Goal: Task Accomplishment & Management: Manage account settings

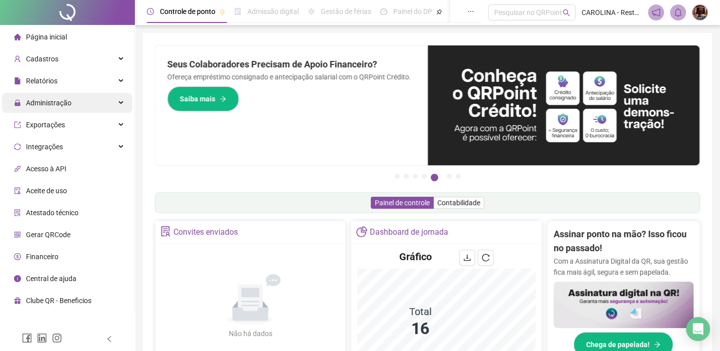
click at [59, 108] on span "Administração" at bounding box center [42, 103] width 57 height 20
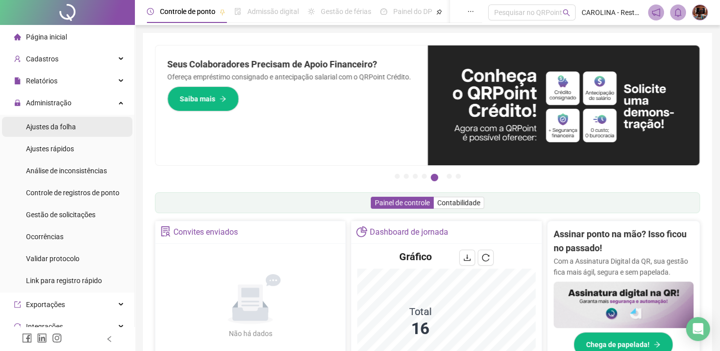
click at [82, 123] on li "Ajustes da folha" at bounding box center [67, 127] width 130 height 20
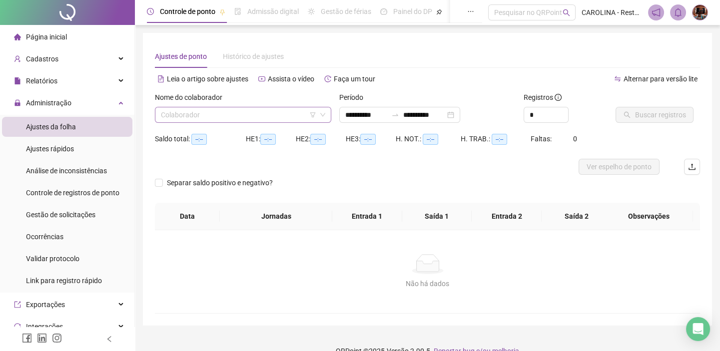
type input "**********"
click at [267, 112] on input "search" at bounding box center [238, 114] width 155 height 15
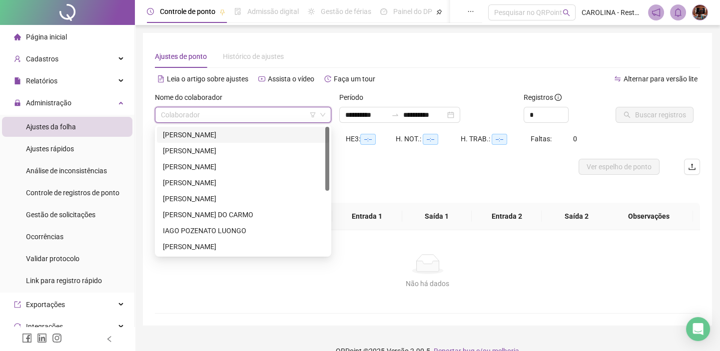
click at [215, 137] on div "[PERSON_NAME]" at bounding box center [243, 134] width 160 height 11
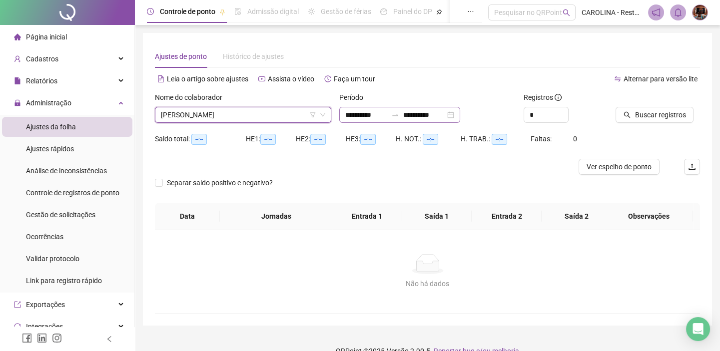
click at [460, 113] on div "**********" at bounding box center [399, 115] width 121 height 16
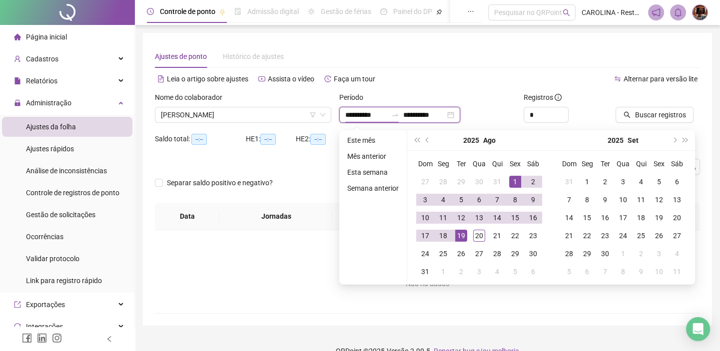
type input "**********"
click at [516, 178] on div "1" at bounding box center [515, 182] width 12 height 12
type input "**********"
click at [474, 238] on div "20" at bounding box center [479, 236] width 12 height 12
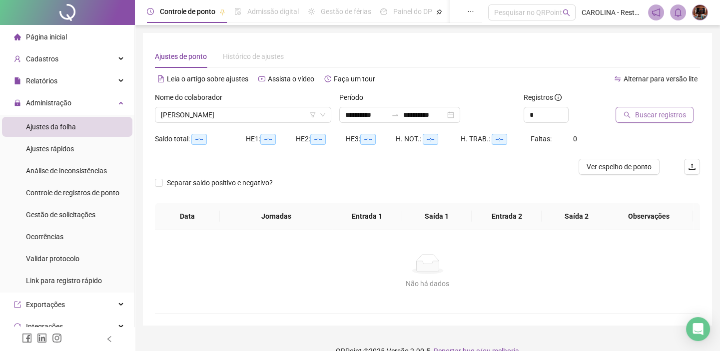
click at [666, 119] on span "Buscar registros" at bounding box center [659, 114] width 51 height 11
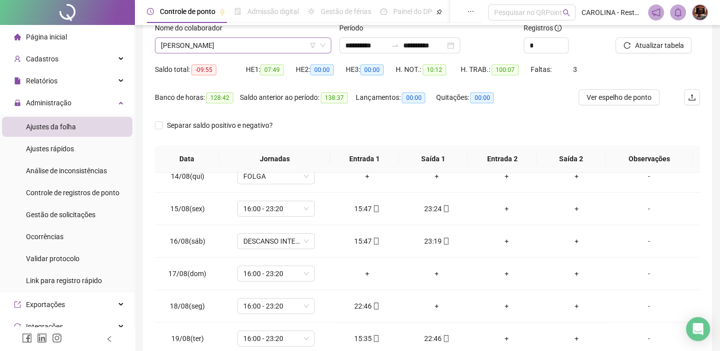
scroll to position [68, 0]
click at [285, 46] on span "[PERSON_NAME]" at bounding box center [243, 46] width 164 height 15
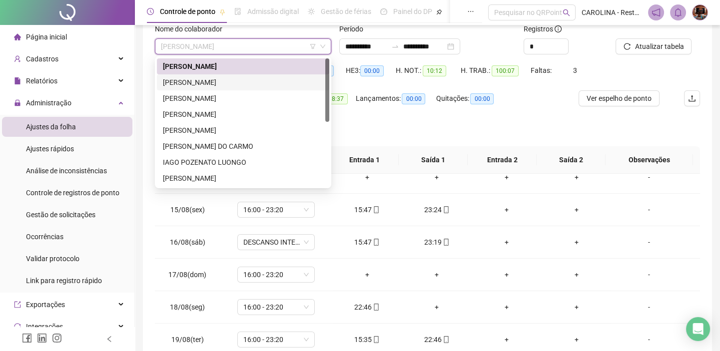
click at [236, 82] on div "[PERSON_NAME]" at bounding box center [243, 82] width 160 height 11
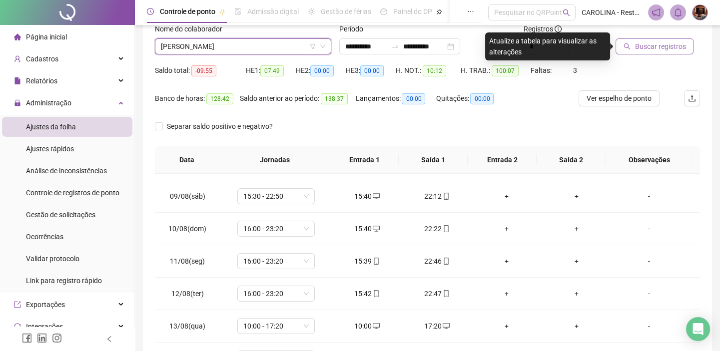
click at [647, 43] on span "Buscar registros" at bounding box center [659, 46] width 51 height 11
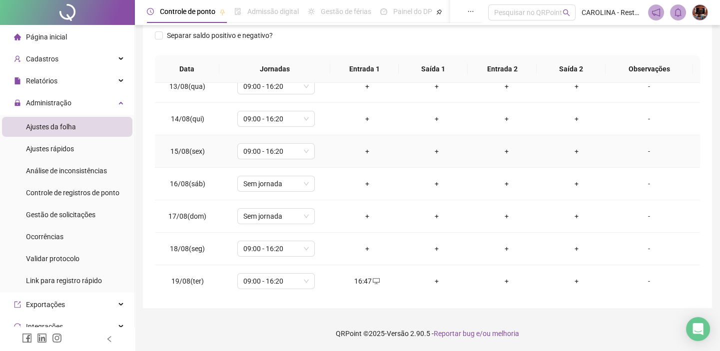
scroll to position [435, 0]
click at [433, 248] on div "+" at bounding box center [437, 248] width 54 height 11
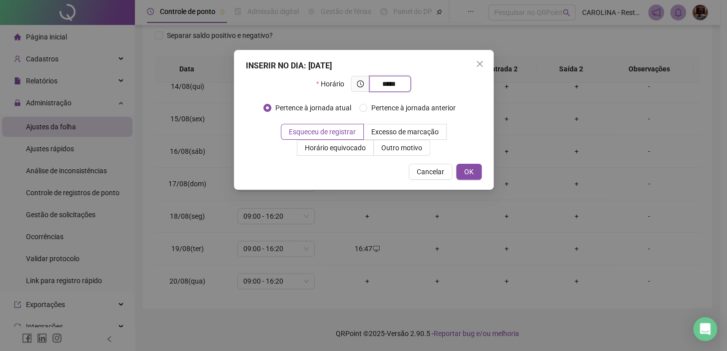
type input "*****"
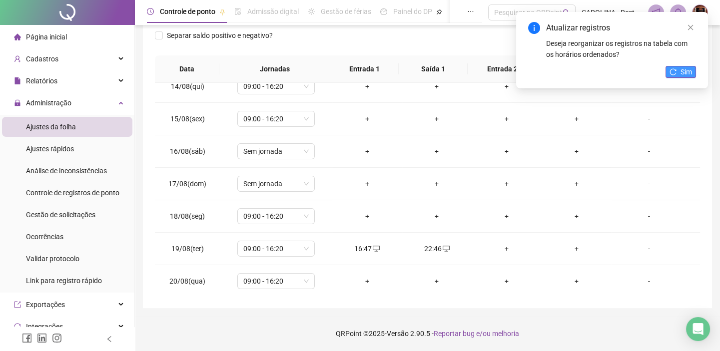
click at [685, 70] on span "Sim" at bounding box center [685, 71] width 11 height 11
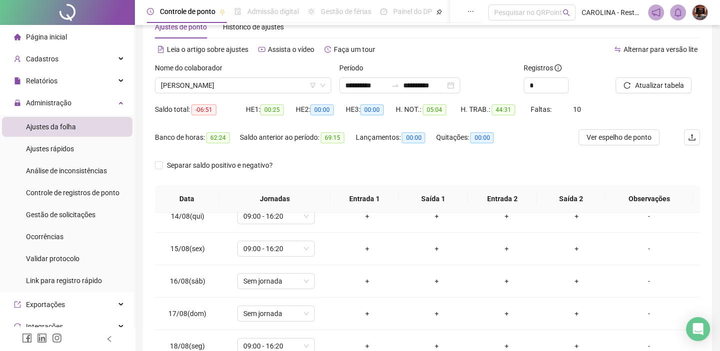
scroll to position [0, 0]
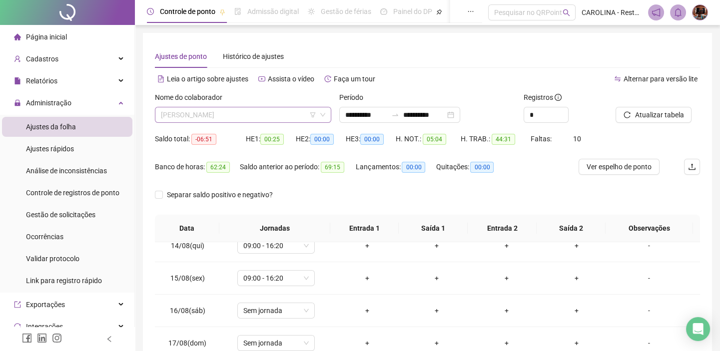
click at [266, 112] on span "[PERSON_NAME]" at bounding box center [243, 114] width 164 height 15
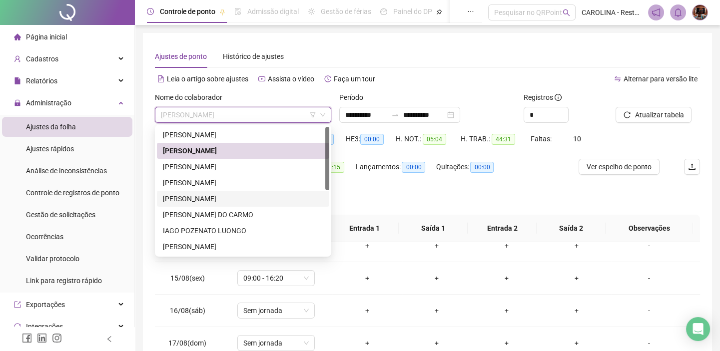
click at [214, 200] on div "[PERSON_NAME]" at bounding box center [243, 198] width 160 height 11
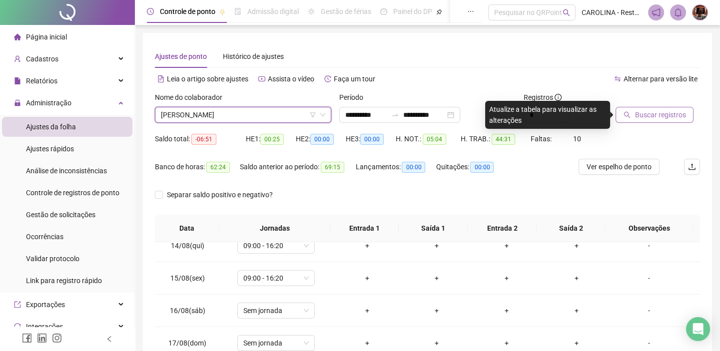
click at [619, 116] on button "Buscar registros" at bounding box center [654, 115] width 78 height 16
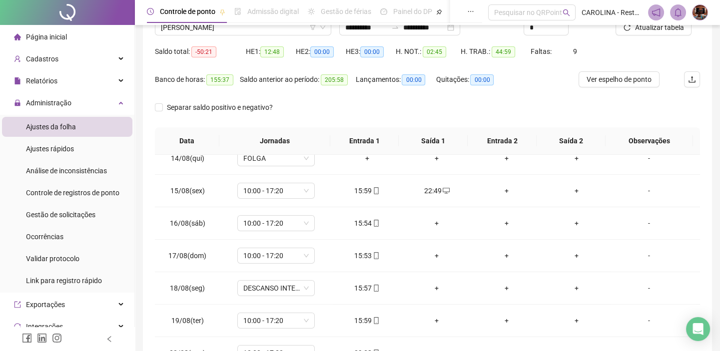
scroll to position [23, 0]
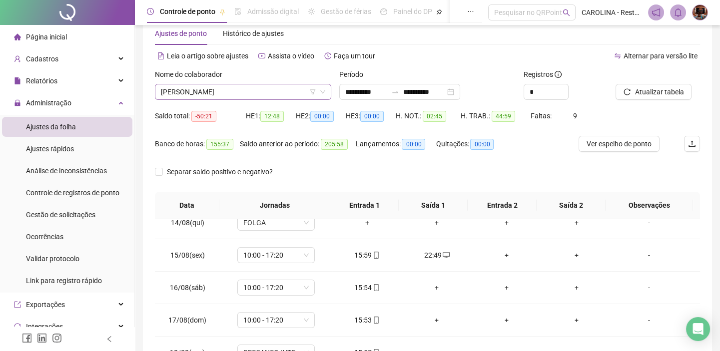
click at [260, 88] on span "[PERSON_NAME]" at bounding box center [243, 91] width 164 height 15
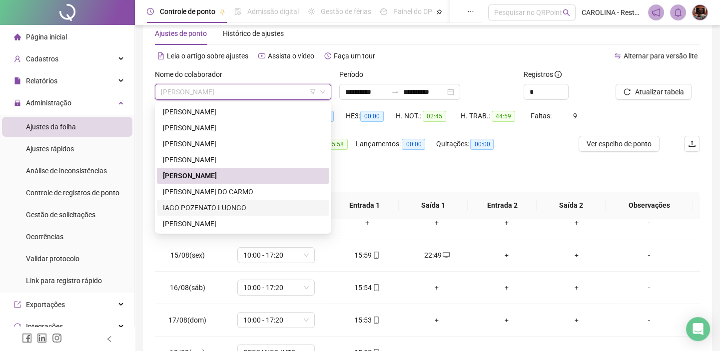
click at [245, 205] on div "IAGO POZENATO LUONGO" at bounding box center [243, 207] width 160 height 11
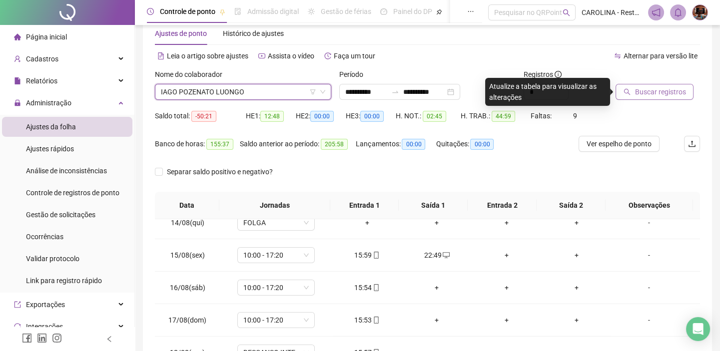
click at [662, 94] on span "Buscar registros" at bounding box center [659, 91] width 51 height 11
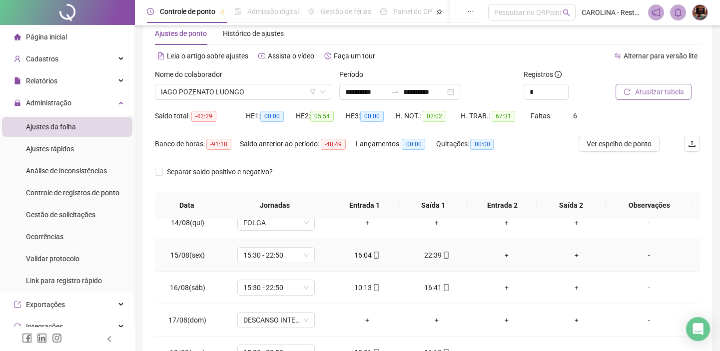
scroll to position [159, 0]
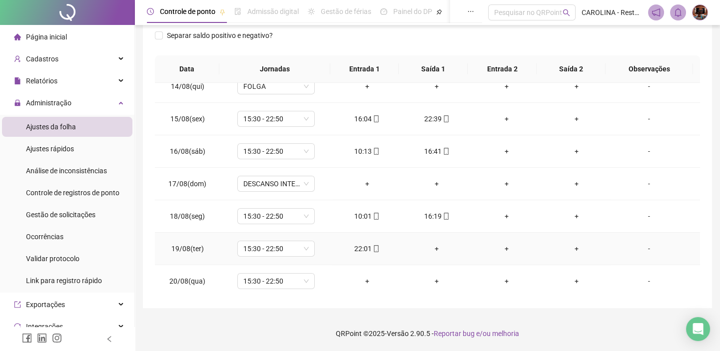
click at [434, 248] on div "+" at bounding box center [437, 248] width 54 height 11
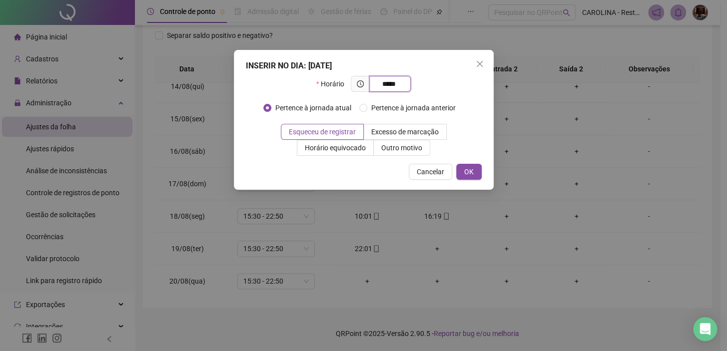
type input "*****"
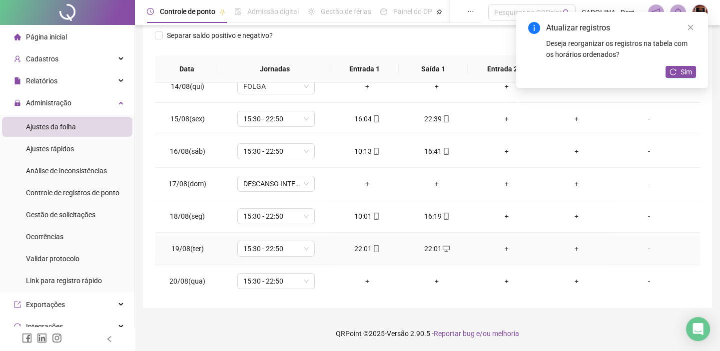
click at [376, 245] on icon "mobile" at bounding box center [376, 248] width 7 height 7
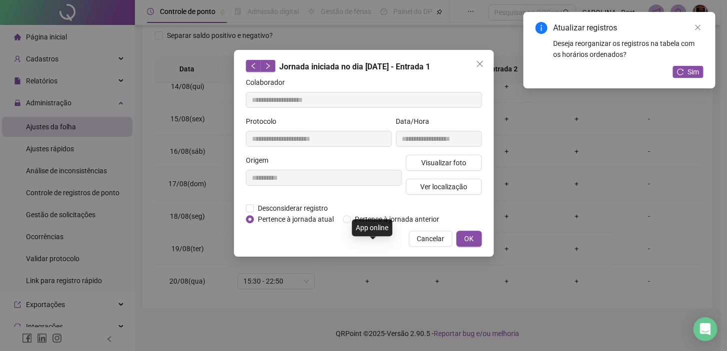
type input "**********"
click at [258, 209] on span "Desconsiderar registro" at bounding box center [293, 208] width 78 height 11
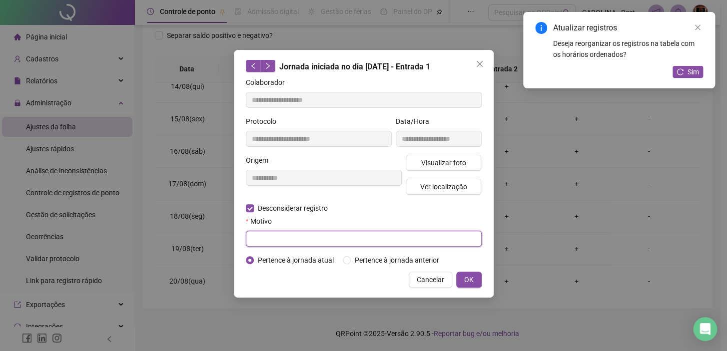
click at [270, 231] on input "text" at bounding box center [364, 239] width 236 height 16
type input "**********"
click at [456, 272] on button "OK" at bounding box center [468, 280] width 25 height 16
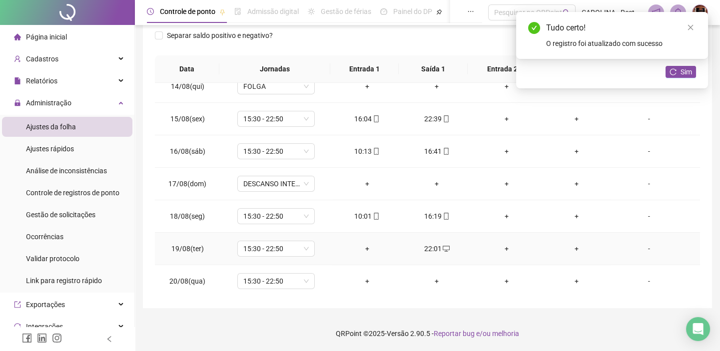
click at [361, 247] on div "+" at bounding box center [367, 248] width 54 height 11
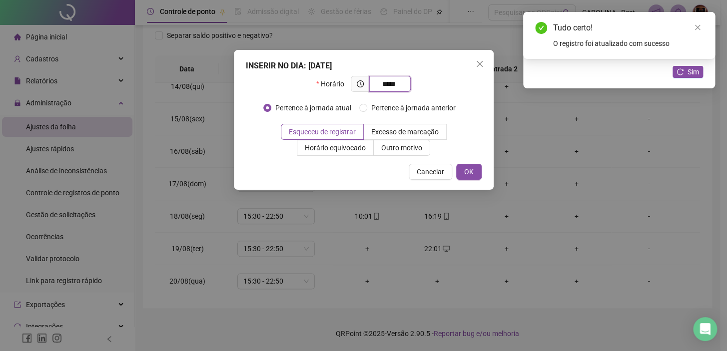
type input "*****"
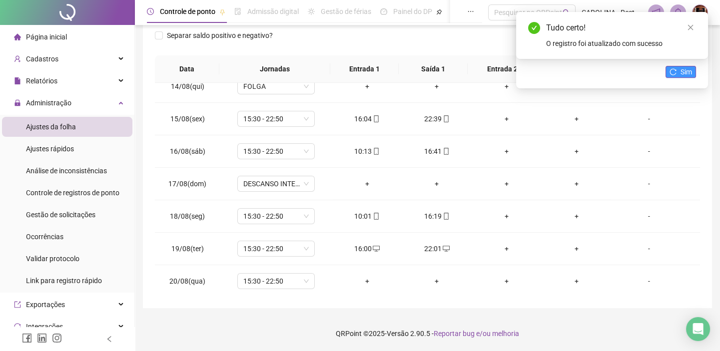
click at [668, 70] on button "Sim" at bounding box center [680, 72] width 30 height 12
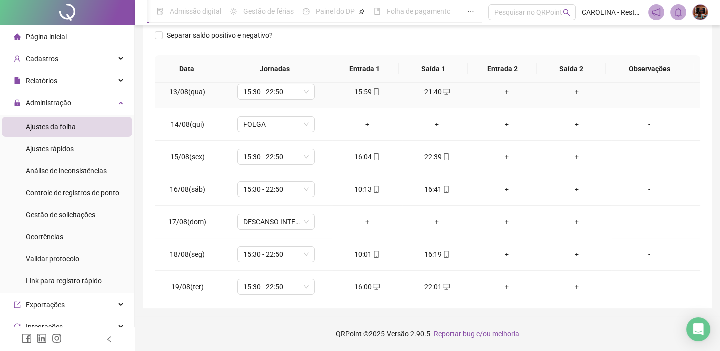
scroll to position [435, 0]
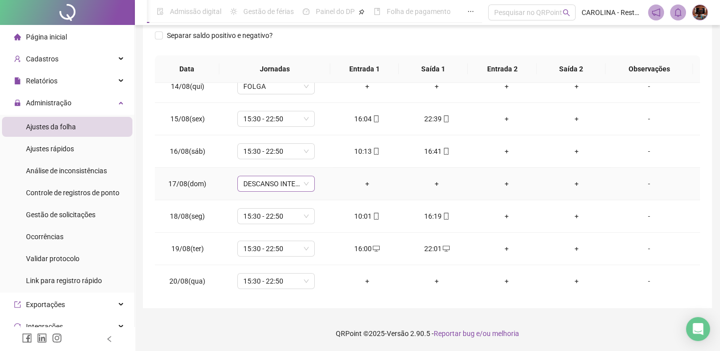
click at [254, 180] on span "DESCANSO INTER-JORNADA" at bounding box center [275, 183] width 65 height 15
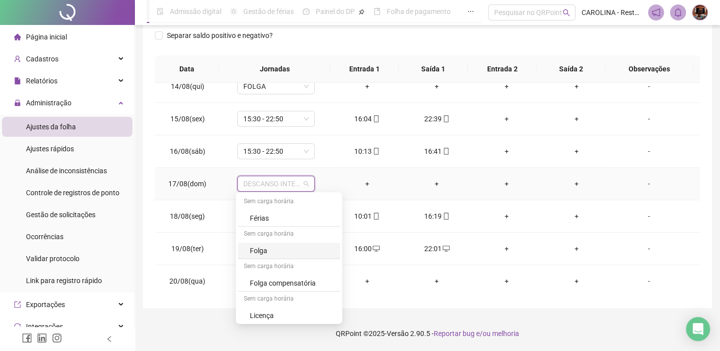
click at [286, 245] on div "Folga" at bounding box center [292, 250] width 84 height 11
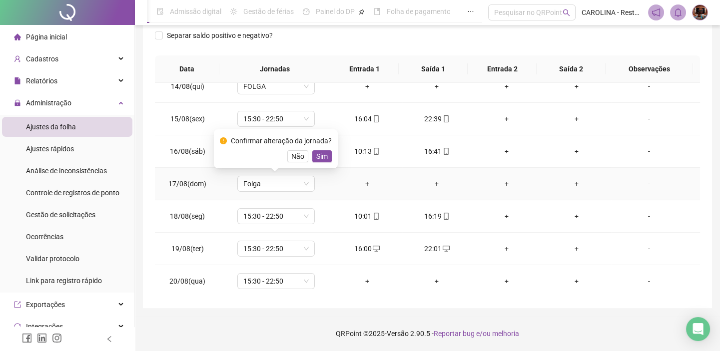
click at [315, 149] on div "Confirmar alteração da jornada? Não Sim" at bounding box center [276, 148] width 112 height 27
click at [316, 153] on span "Sim" at bounding box center [321, 156] width 11 height 11
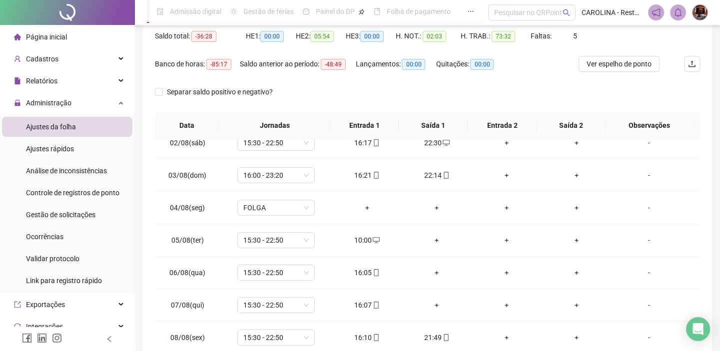
scroll to position [159, 0]
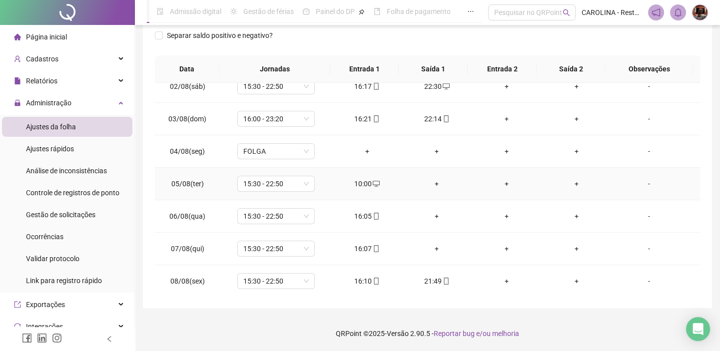
click at [429, 183] on div "+" at bounding box center [437, 183] width 54 height 11
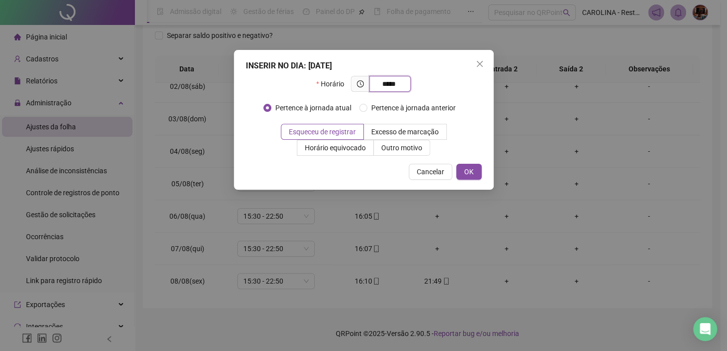
type input "*****"
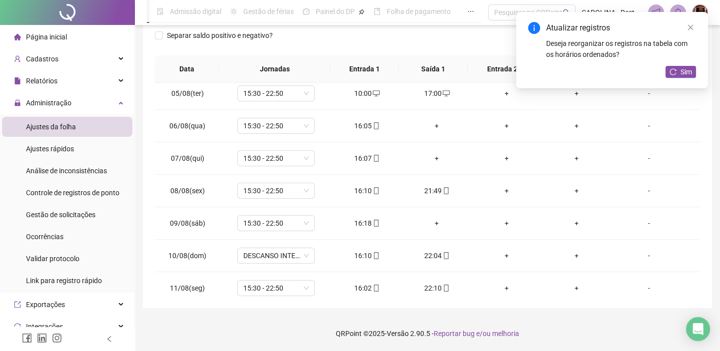
scroll to position [136, 0]
click at [433, 124] on div "+" at bounding box center [437, 125] width 54 height 11
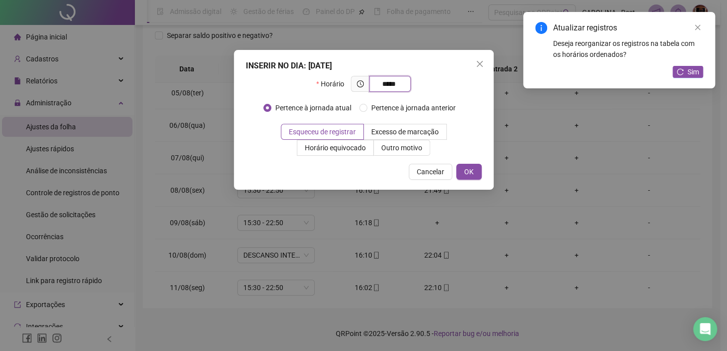
type input "*****"
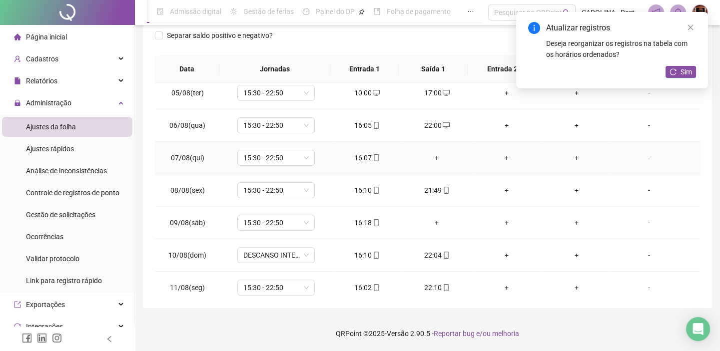
click at [438, 158] on div "+" at bounding box center [437, 157] width 54 height 11
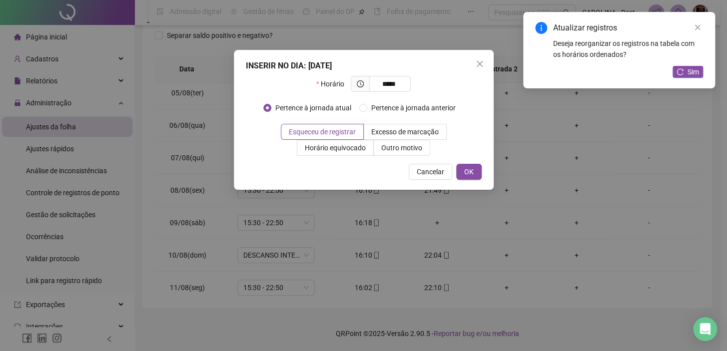
type input "*****"
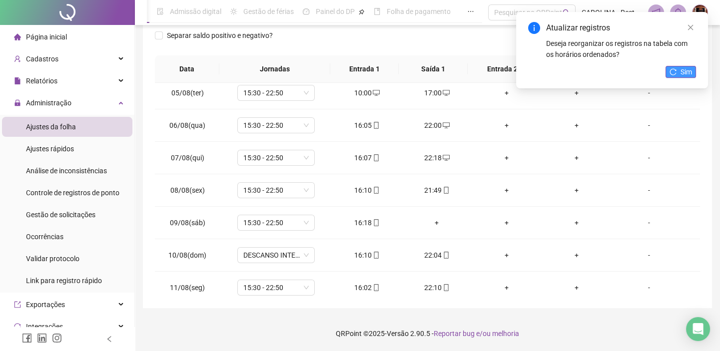
click at [677, 70] on button "Sim" at bounding box center [680, 72] width 30 height 12
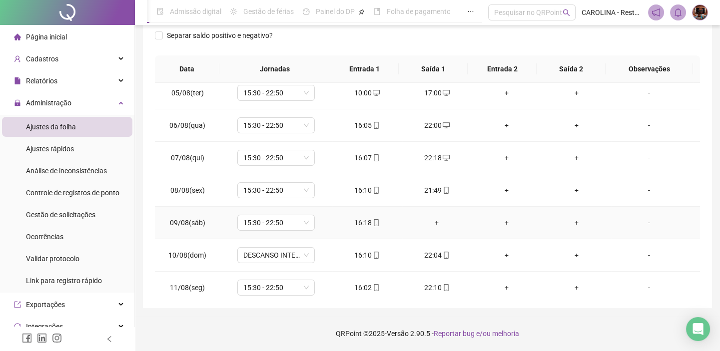
click at [436, 221] on div "+" at bounding box center [437, 222] width 54 height 11
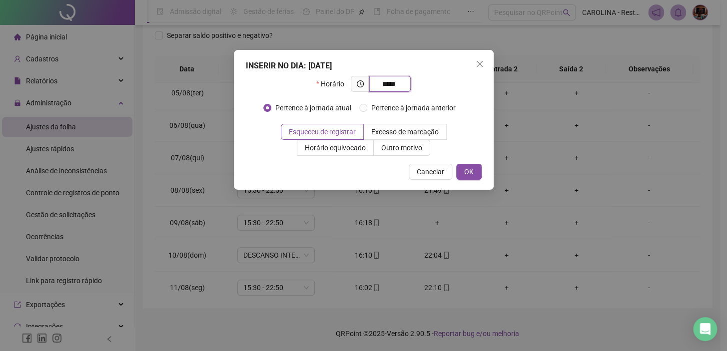
type input "*****"
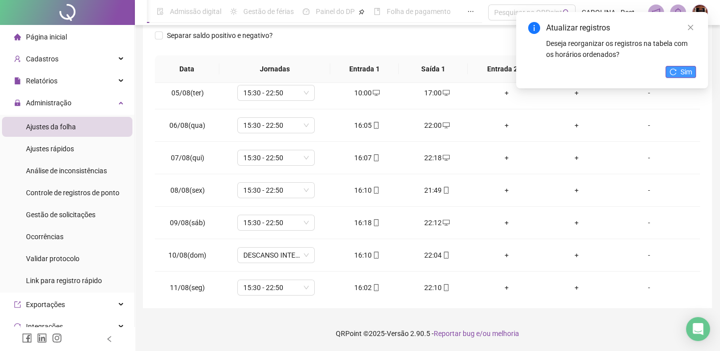
click at [684, 75] on span "Sim" at bounding box center [685, 71] width 11 height 11
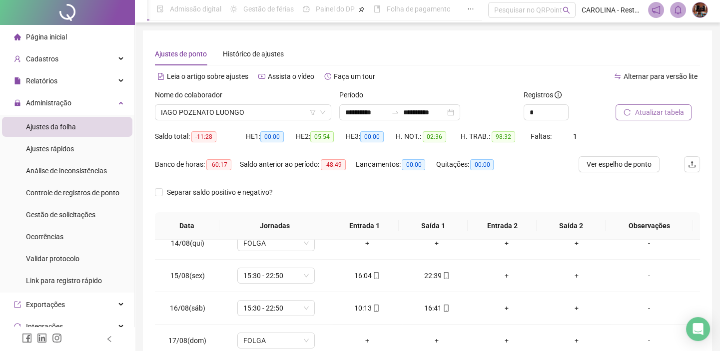
scroll to position [0, 0]
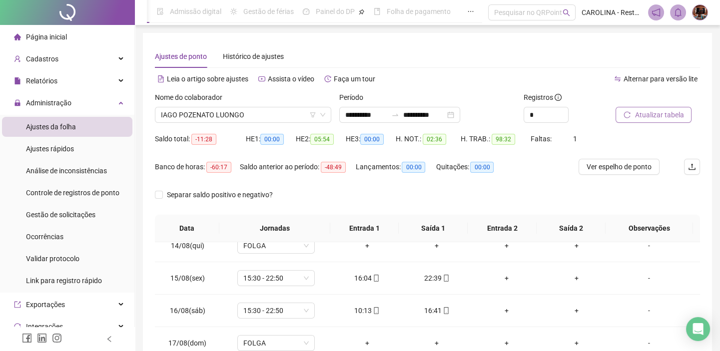
click at [623, 117] on icon "reload" at bounding box center [626, 114] width 7 height 7
click at [295, 112] on span "IAGO POZENATO LUONGO" at bounding box center [243, 114] width 164 height 15
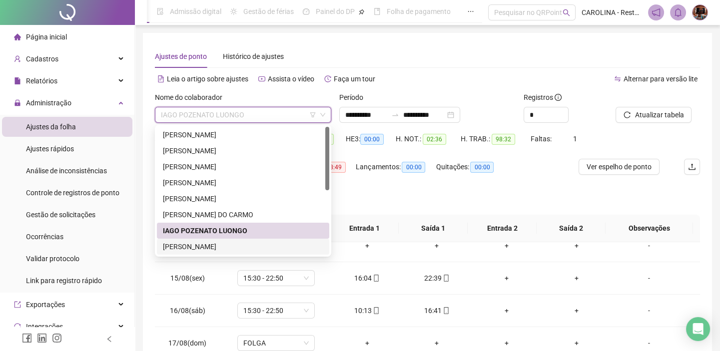
drag, startPoint x: 219, startPoint y: 249, endPoint x: 555, endPoint y: 121, distance: 359.5
click at [219, 249] on div "[PERSON_NAME]" at bounding box center [243, 246] width 160 height 11
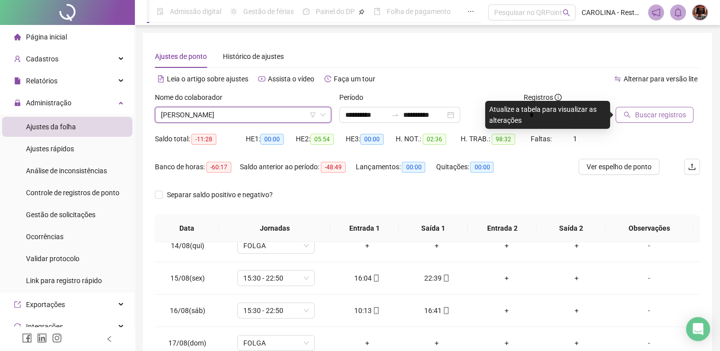
click at [634, 111] on span "Buscar registros" at bounding box center [659, 114] width 51 height 11
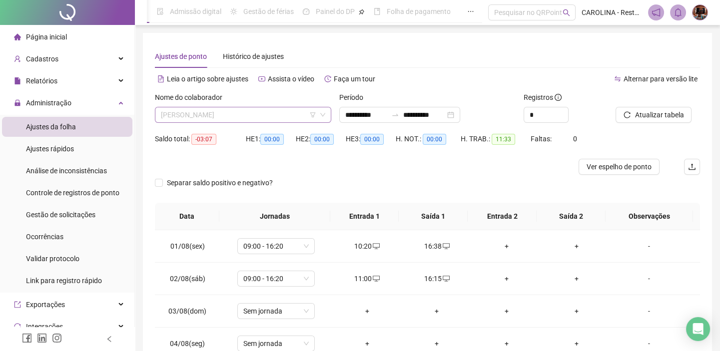
click at [285, 118] on span "[PERSON_NAME]" at bounding box center [243, 114] width 164 height 15
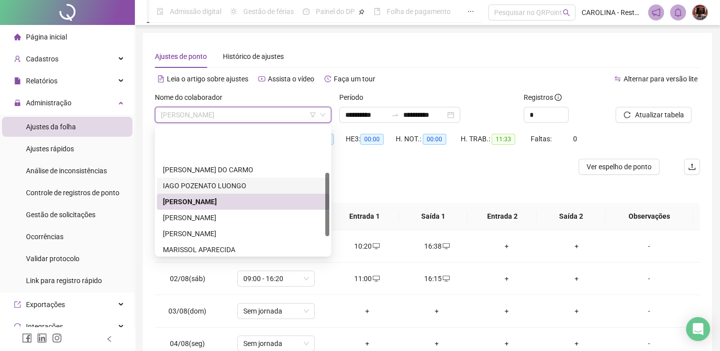
scroll to position [90, 0]
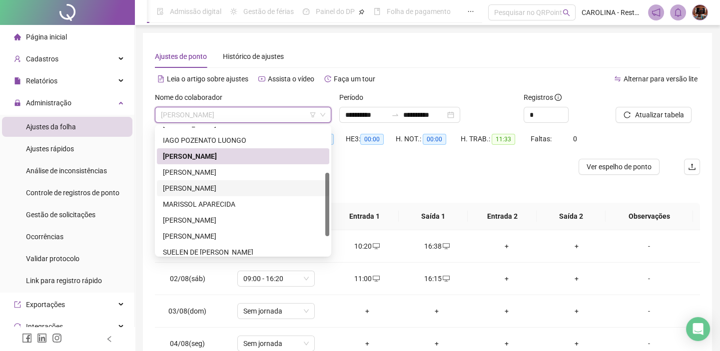
click at [265, 186] on div "[PERSON_NAME]" at bounding box center [243, 188] width 160 height 11
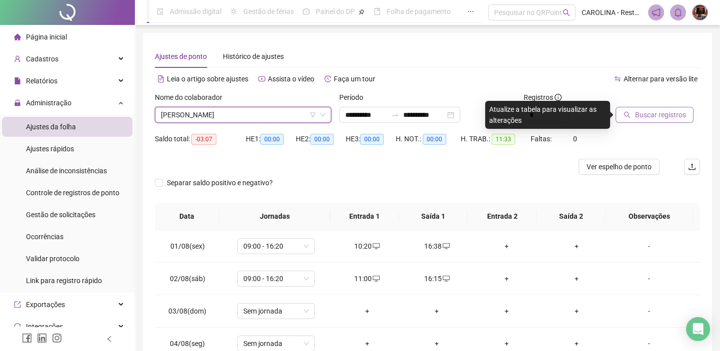
click at [641, 113] on span "Buscar registros" at bounding box center [659, 114] width 51 height 11
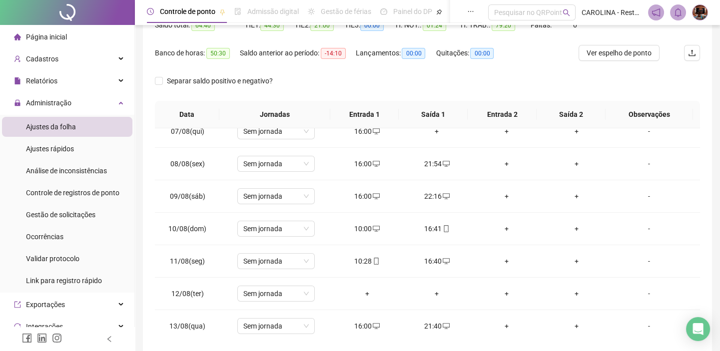
scroll to position [23, 0]
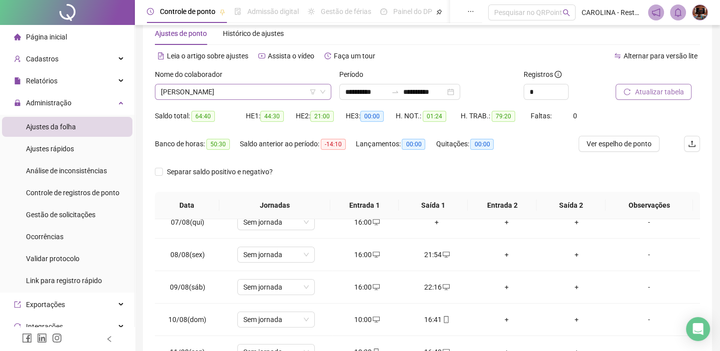
click at [302, 90] on span "[PERSON_NAME]" at bounding box center [243, 91] width 164 height 15
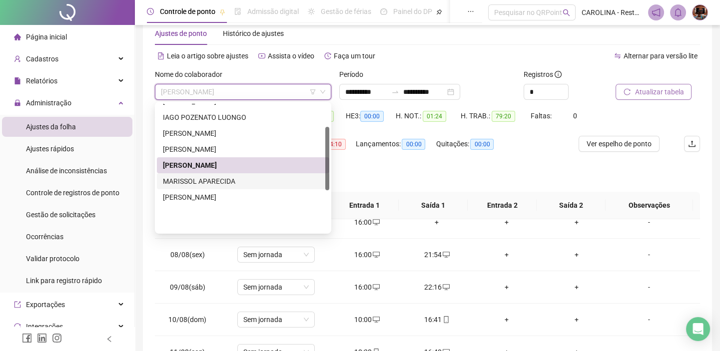
scroll to position [45, 0]
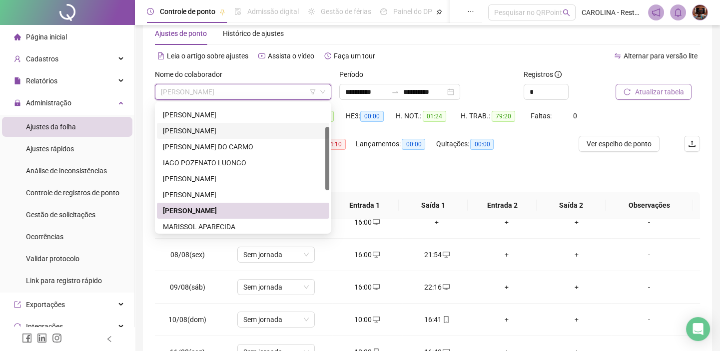
click at [227, 126] on div "[PERSON_NAME]" at bounding box center [243, 130] width 160 height 11
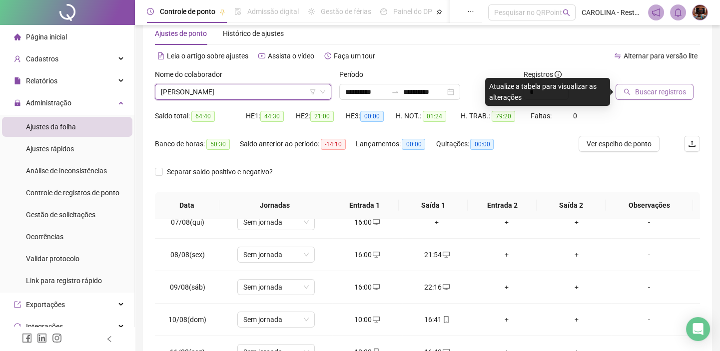
click at [625, 93] on icon "search" at bounding box center [626, 91] width 7 height 7
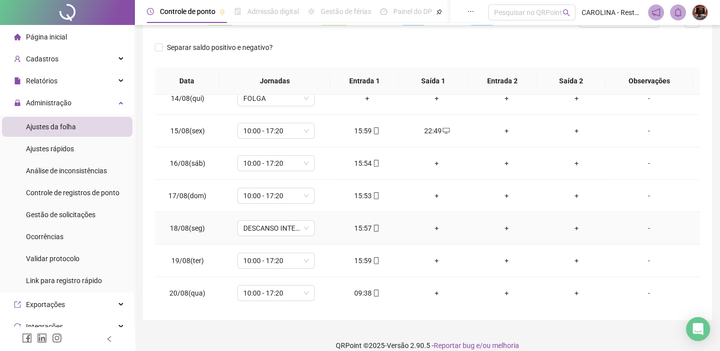
scroll to position [159, 0]
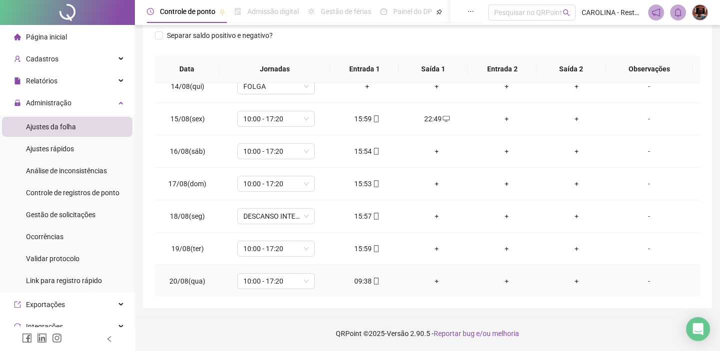
click at [433, 276] on div "+" at bounding box center [437, 281] width 54 height 11
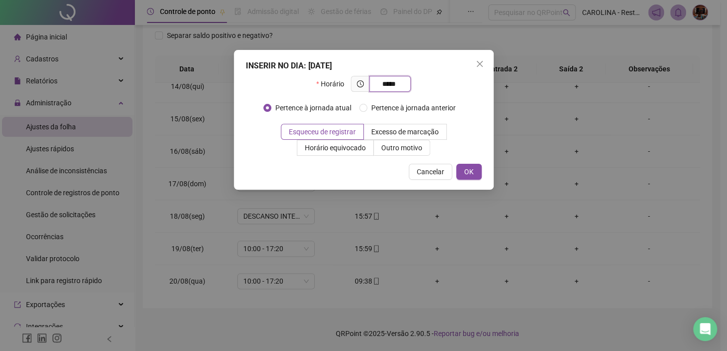
type input "*****"
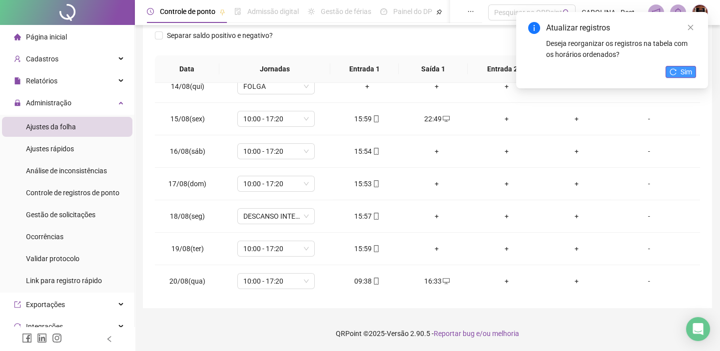
click at [671, 71] on icon "reload" at bounding box center [672, 71] width 7 height 7
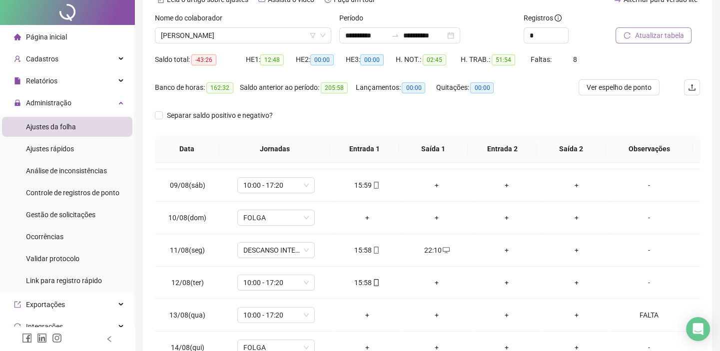
scroll to position [0, 0]
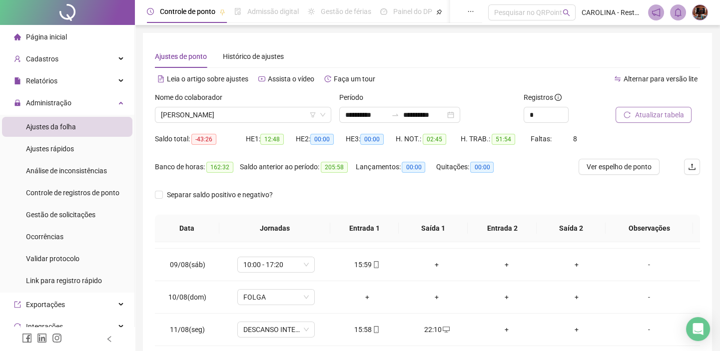
click at [270, 125] on div "Nome do colaborador FABIO ELIAS MOREIRA" at bounding box center [243, 111] width 184 height 39
click at [278, 121] on span "[PERSON_NAME]" at bounding box center [243, 114] width 164 height 15
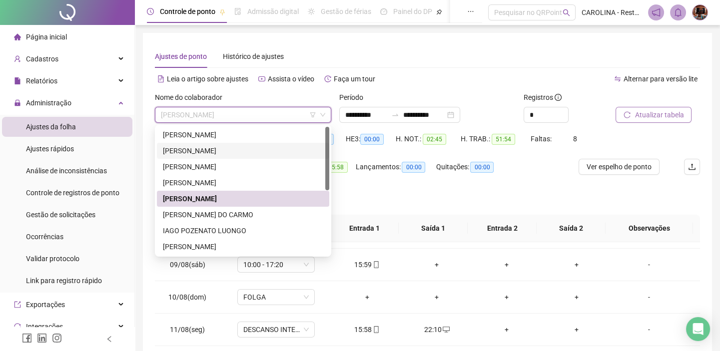
click at [258, 151] on div "[PERSON_NAME]" at bounding box center [243, 150] width 160 height 11
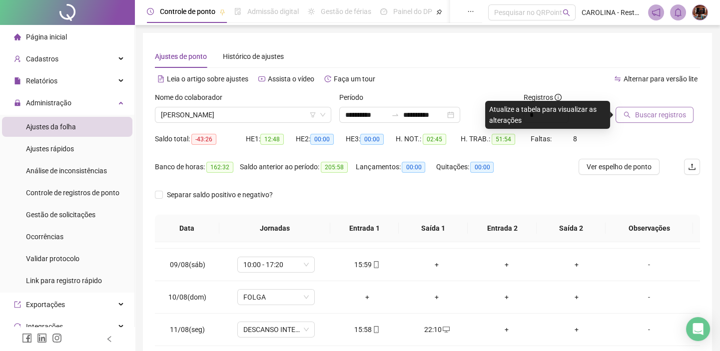
click at [650, 120] on span "Buscar registros" at bounding box center [659, 114] width 51 height 11
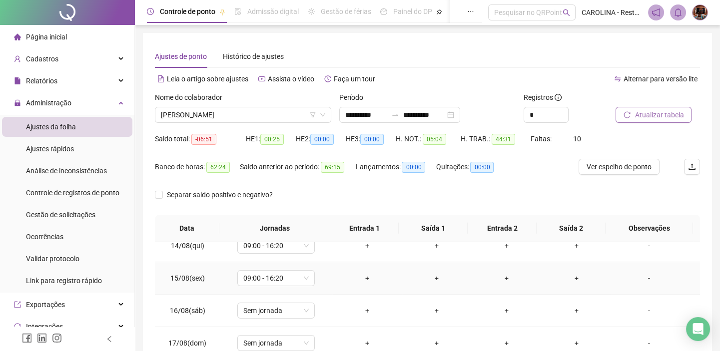
scroll to position [159, 0]
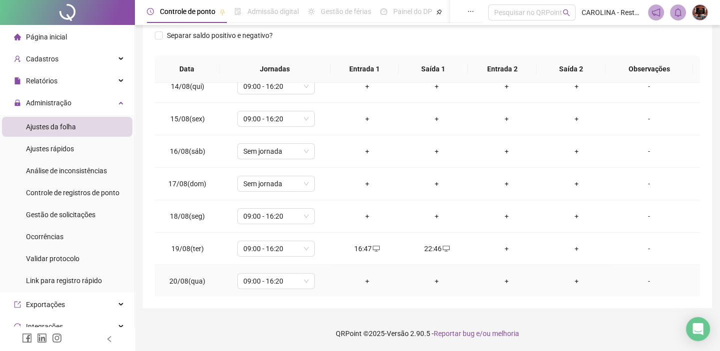
click at [367, 281] on div "+" at bounding box center [367, 281] width 54 height 11
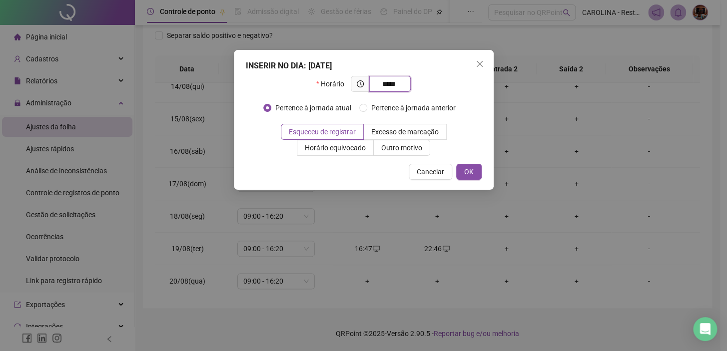
type input "*****"
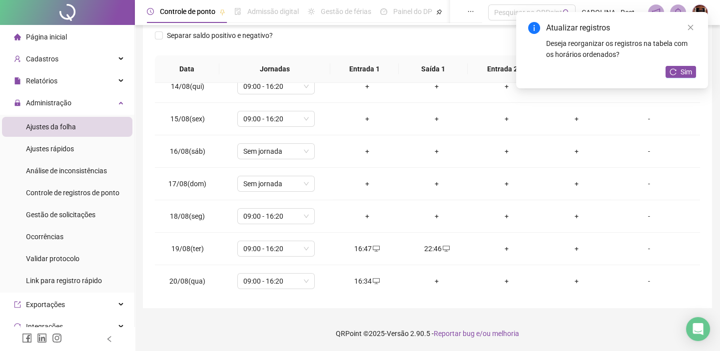
click at [674, 69] on icon "reload" at bounding box center [673, 71] width 6 height 6
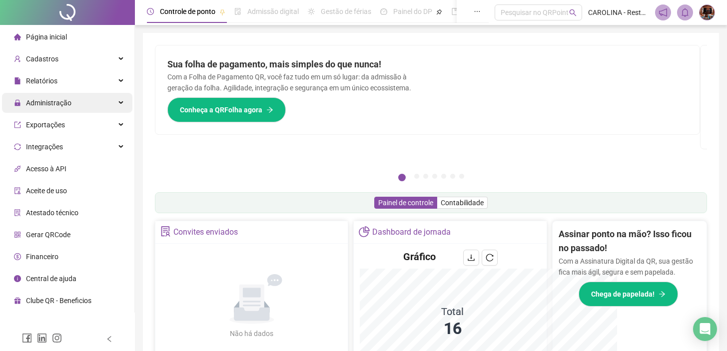
click at [94, 102] on div "Administração" at bounding box center [67, 103] width 130 height 20
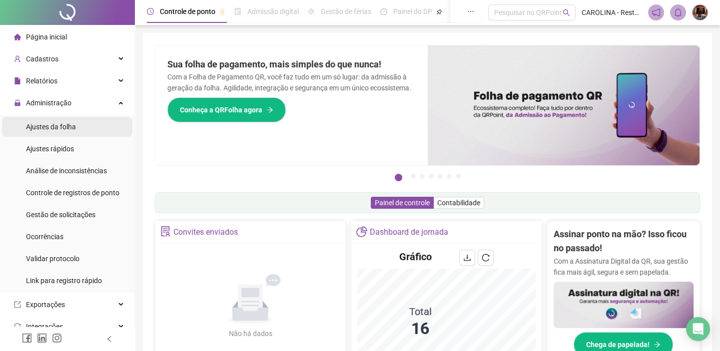
click at [88, 135] on li "Ajustes da folha" at bounding box center [67, 127] width 130 height 20
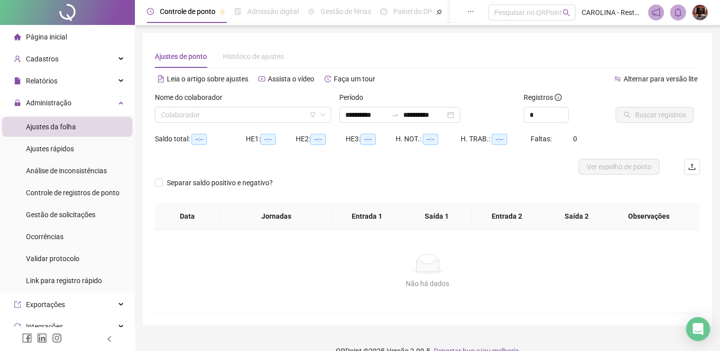
type input "**********"
click at [222, 113] on input "search" at bounding box center [238, 114] width 155 height 15
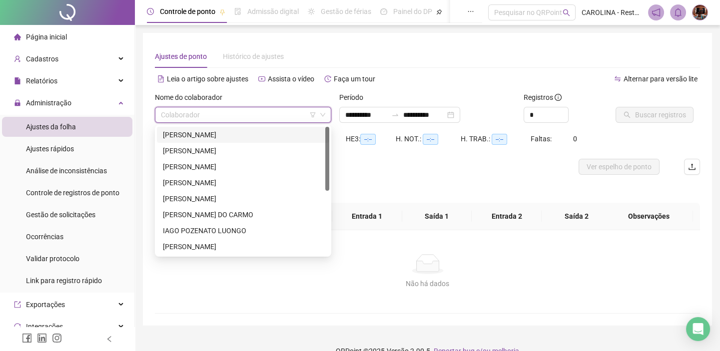
click at [222, 136] on div "[PERSON_NAME]" at bounding box center [243, 134] width 160 height 11
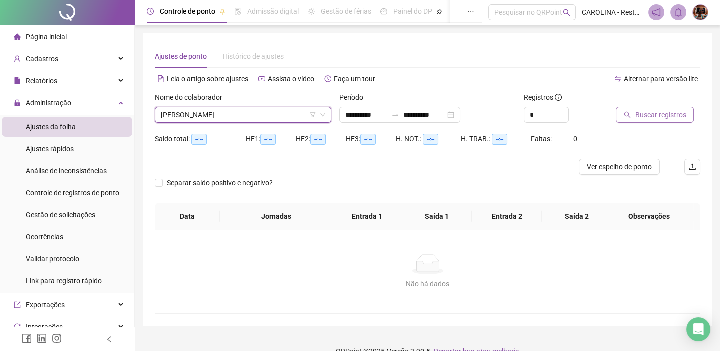
click at [677, 122] on button "Buscar registros" at bounding box center [654, 115] width 78 height 16
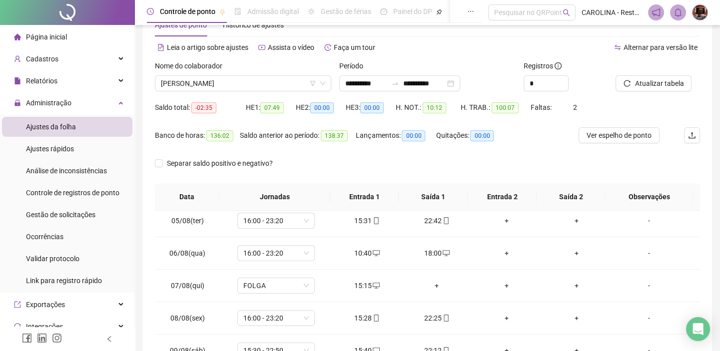
scroll to position [45, 0]
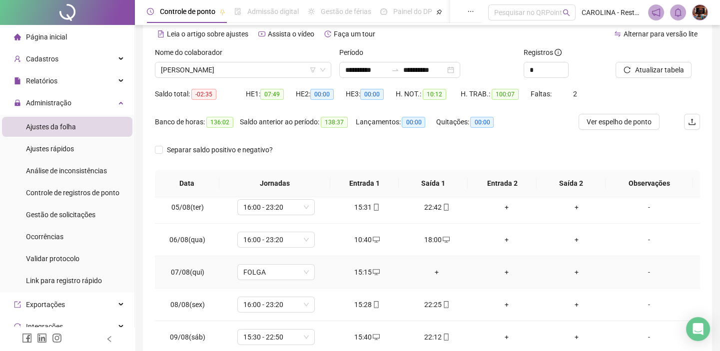
click at [377, 272] on div "15:15" at bounding box center [367, 272] width 54 height 11
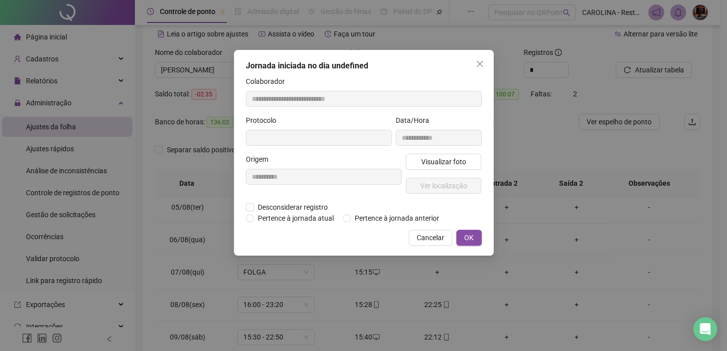
type input "**********"
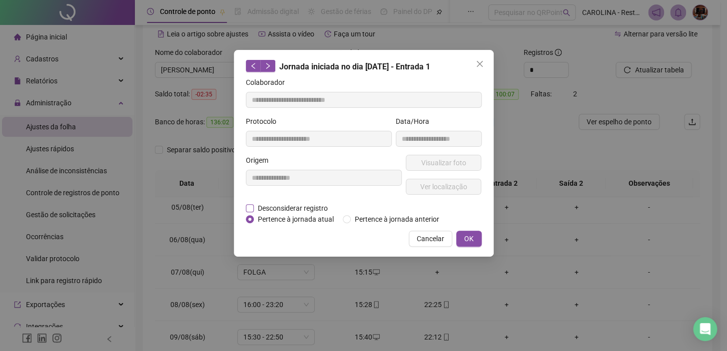
click at [315, 210] on span "Desconsiderar registro" at bounding box center [293, 208] width 78 height 11
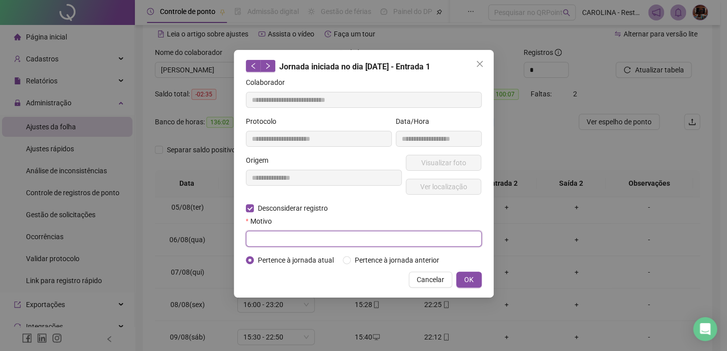
click at [328, 238] on input "text" at bounding box center [364, 239] width 236 height 16
type input "**********"
click at [456, 272] on button "OK" at bounding box center [468, 280] width 25 height 16
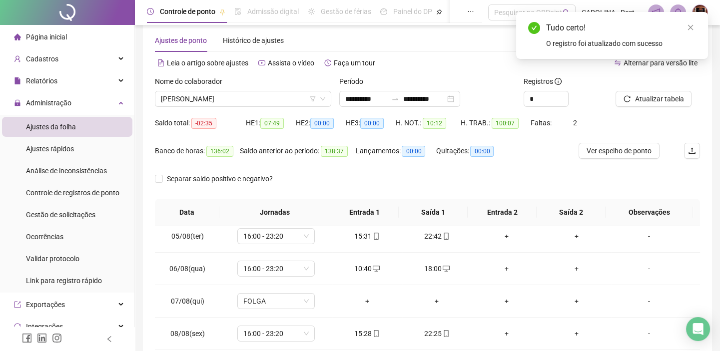
scroll to position [0, 0]
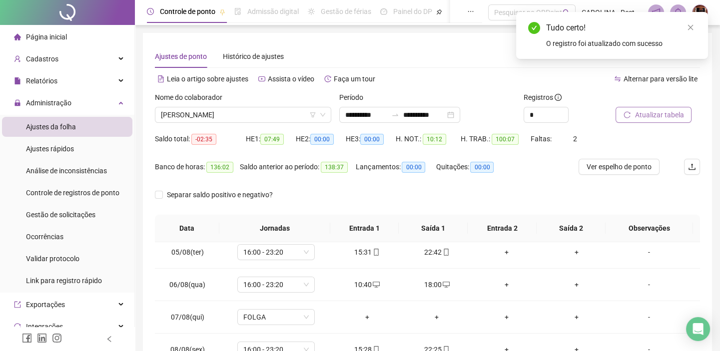
click at [661, 115] on span "Atualizar tabela" at bounding box center [658, 114] width 49 height 11
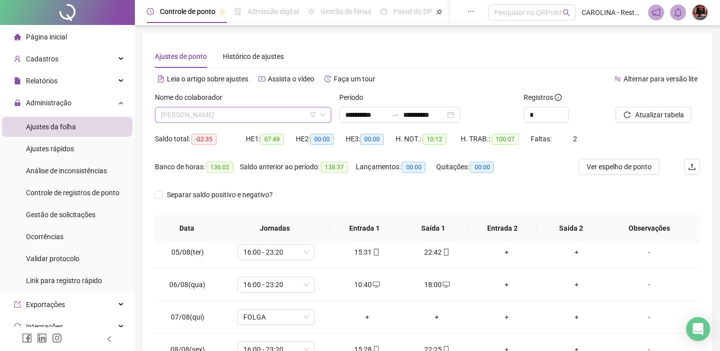
click at [290, 115] on span "[PERSON_NAME]" at bounding box center [243, 114] width 164 height 15
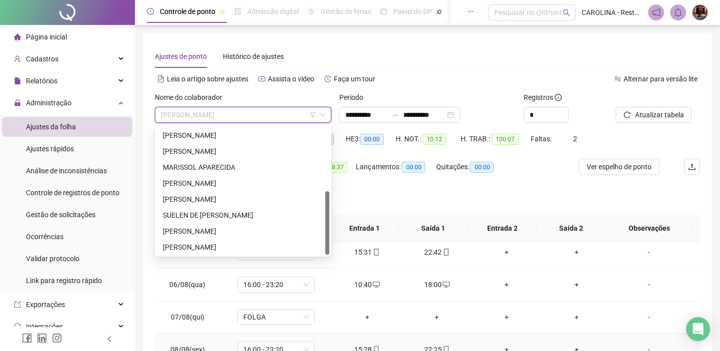
scroll to position [159, 0]
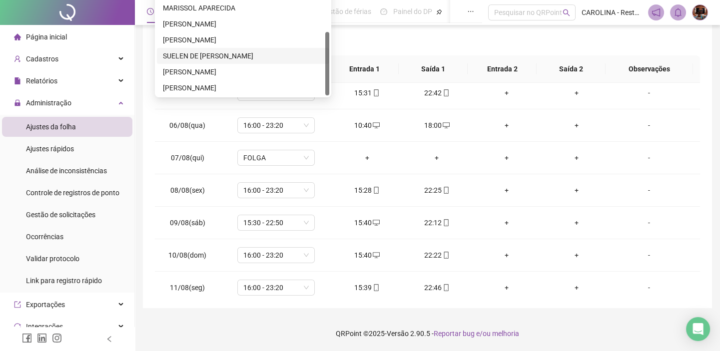
click at [249, 49] on div "SUELEN DE [PERSON_NAME]" at bounding box center [243, 56] width 172 height 16
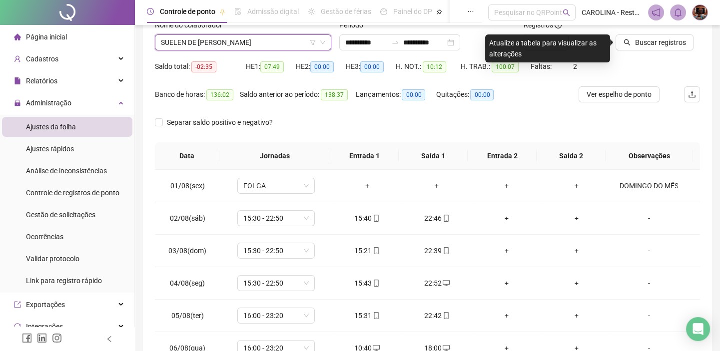
scroll to position [68, 0]
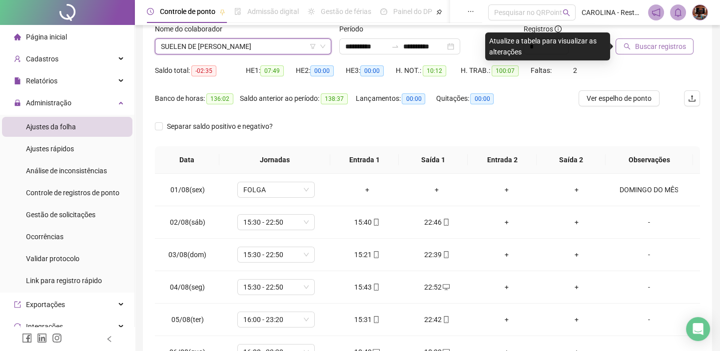
click at [626, 43] on icon "search" at bounding box center [626, 46] width 7 height 7
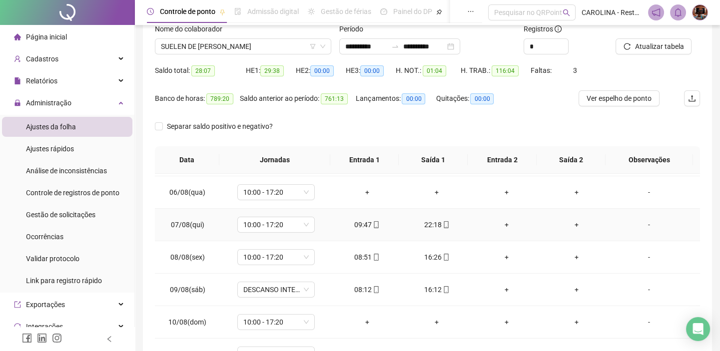
scroll to position [181, 0]
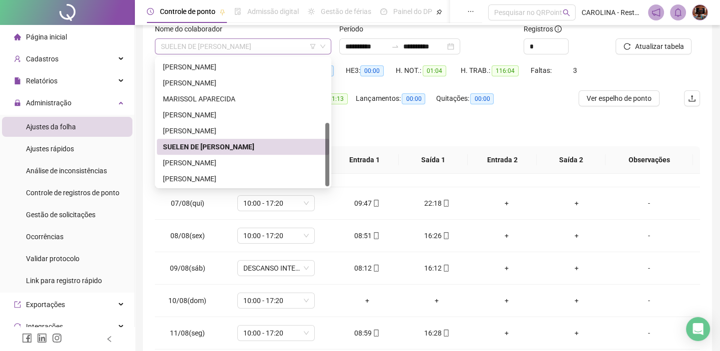
click at [289, 48] on span "SUELEN DE [PERSON_NAME]" at bounding box center [243, 46] width 164 height 15
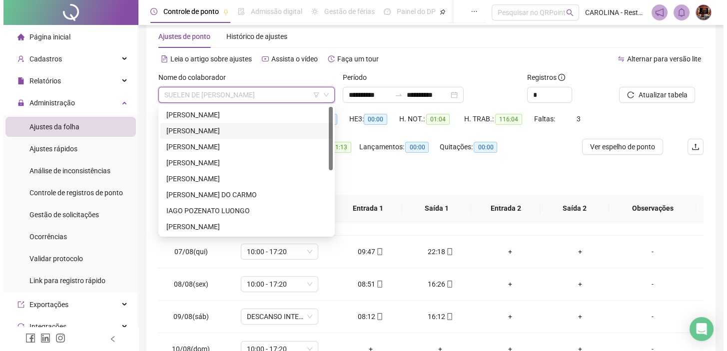
scroll to position [0, 0]
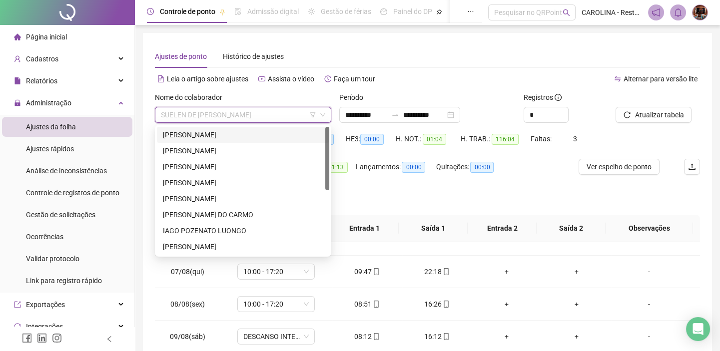
click at [302, 135] on div "[PERSON_NAME]" at bounding box center [243, 134] width 160 height 11
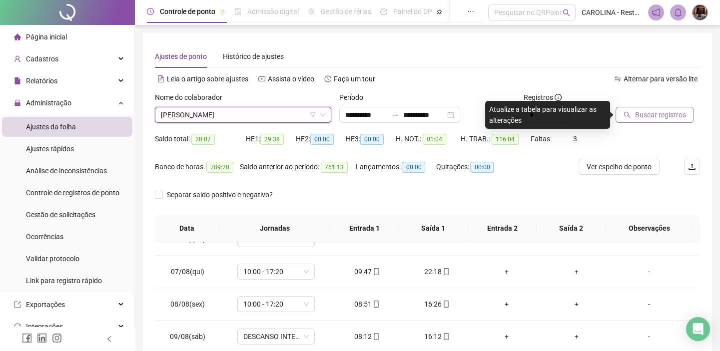
click at [678, 113] on span "Buscar registros" at bounding box center [659, 114] width 51 height 11
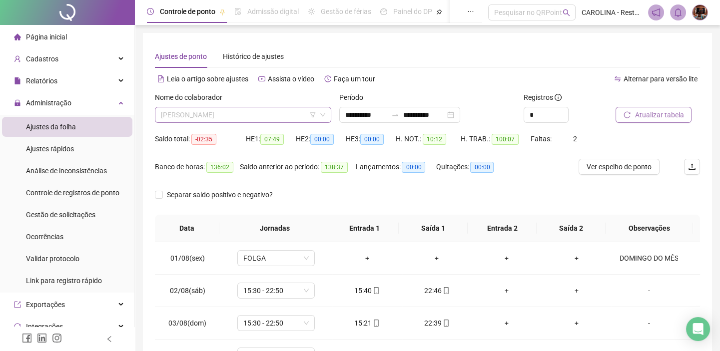
click at [271, 112] on span "[PERSON_NAME]" at bounding box center [243, 114] width 164 height 15
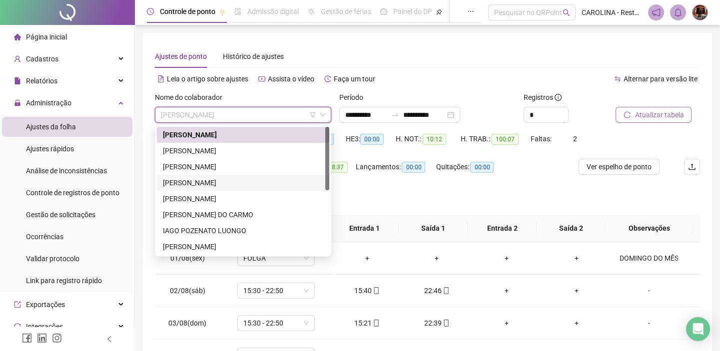
scroll to position [127, 0]
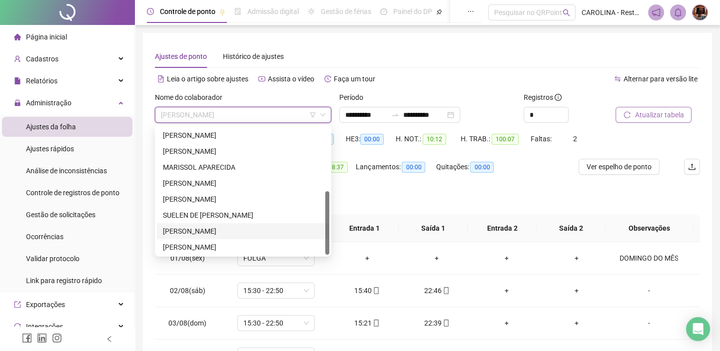
click at [239, 233] on div "[PERSON_NAME]" at bounding box center [243, 231] width 160 height 11
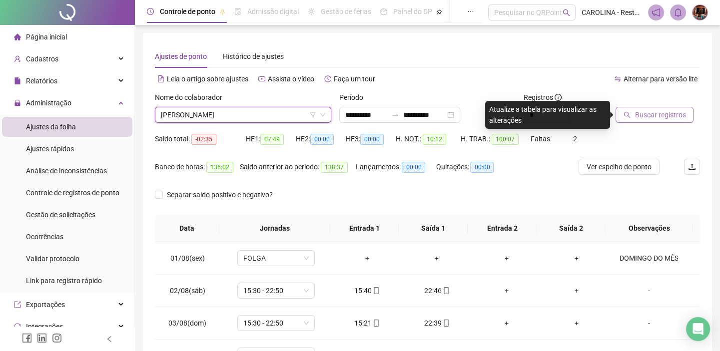
click at [251, 112] on span "[PERSON_NAME]" at bounding box center [243, 114] width 164 height 15
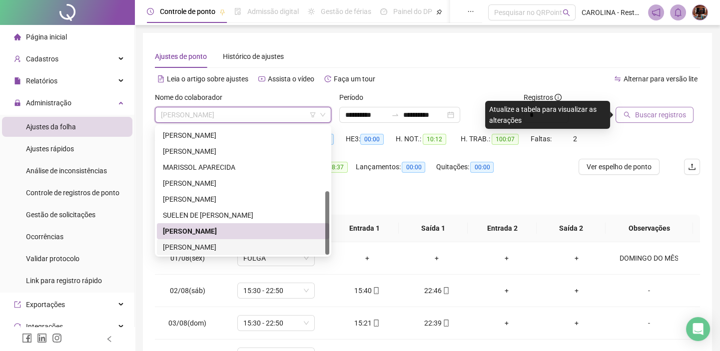
click at [249, 246] on div "[PERSON_NAME]" at bounding box center [243, 247] width 160 height 11
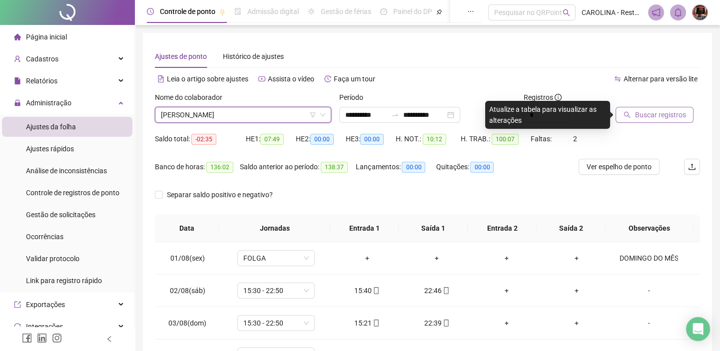
click at [662, 112] on span "Buscar registros" at bounding box center [659, 114] width 51 height 11
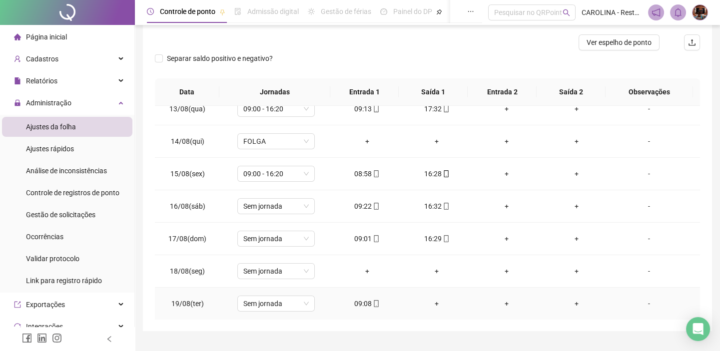
scroll to position [147, 0]
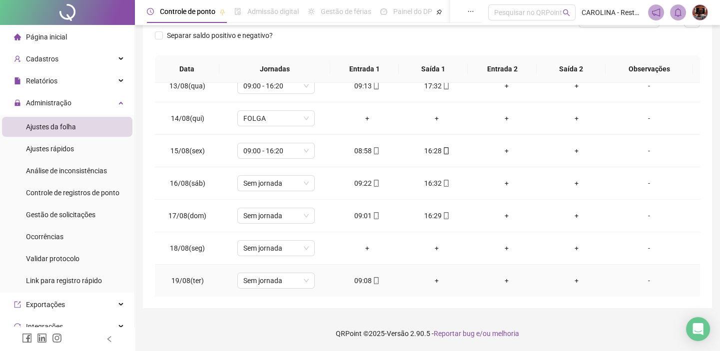
click at [435, 277] on div "+" at bounding box center [437, 280] width 54 height 11
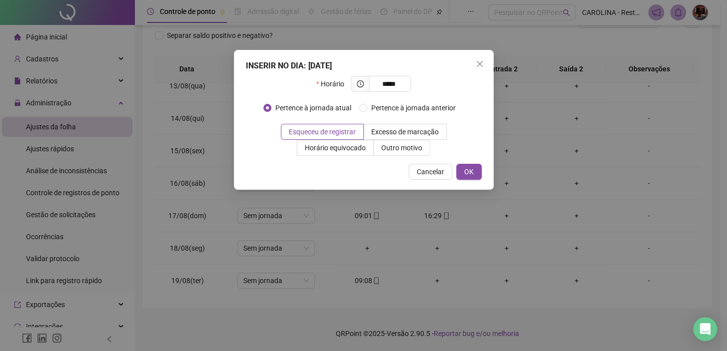
type input "*****"
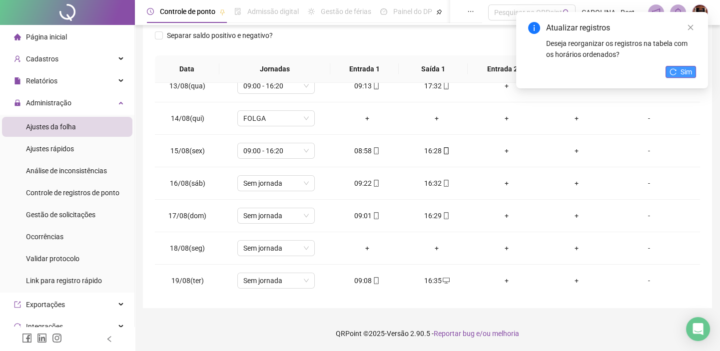
click at [693, 70] on button "Sim" at bounding box center [680, 72] width 30 height 12
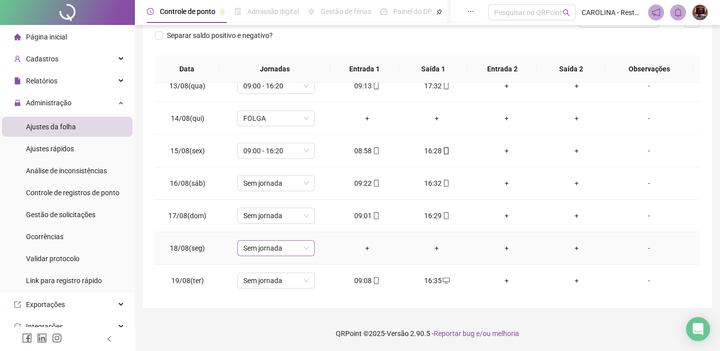
click at [304, 247] on span "Sem jornada" at bounding box center [275, 248] width 65 height 15
click at [472, 42] on div "Separar saldo positivo e negativo?" at bounding box center [427, 41] width 545 height 28
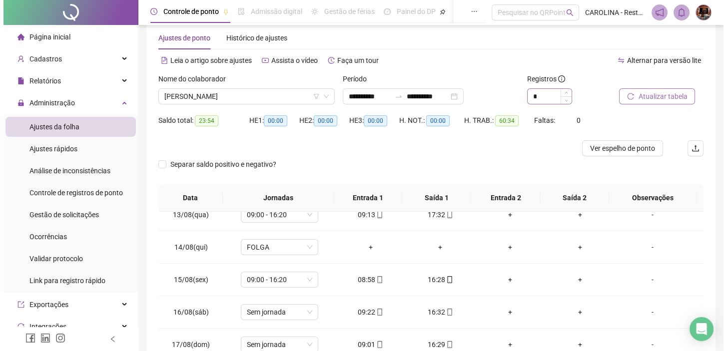
scroll to position [11, 0]
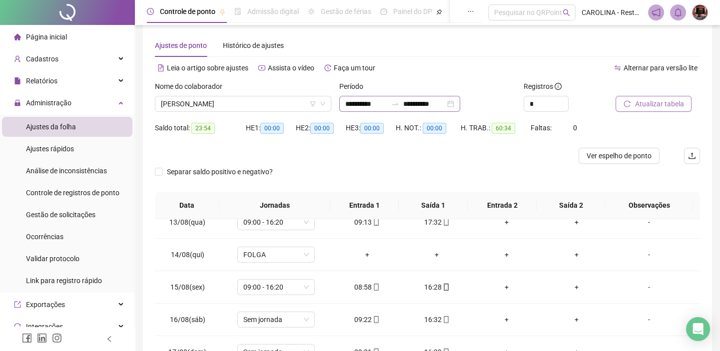
click at [460, 103] on div "**********" at bounding box center [399, 104] width 121 height 16
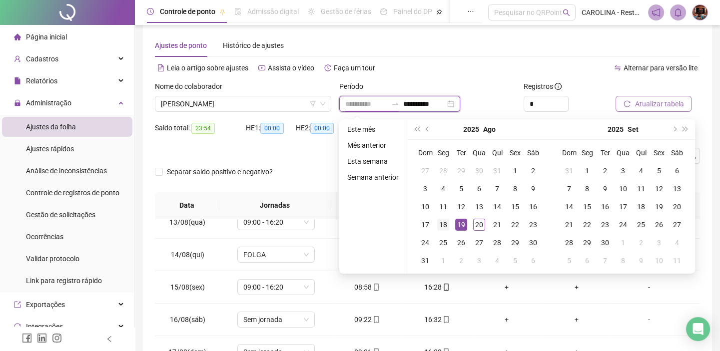
type input "**********"
click at [434, 221] on td "18" at bounding box center [443, 225] width 18 height 18
type input "**********"
click at [477, 224] on div "20" at bounding box center [479, 225] width 12 height 12
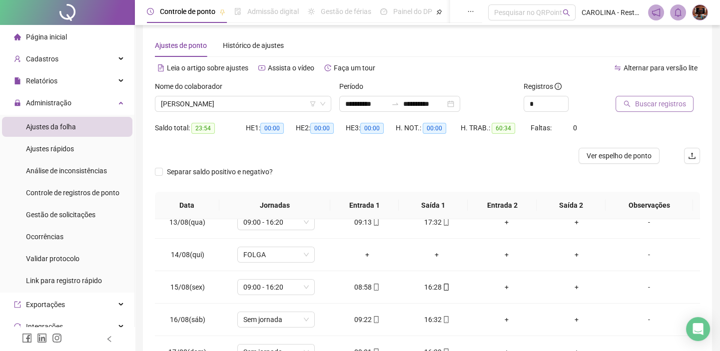
click at [653, 106] on span "Buscar registros" at bounding box center [659, 103] width 51 height 11
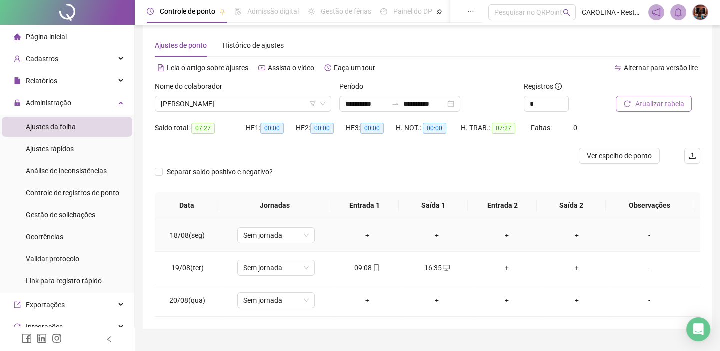
scroll to position [31, 0]
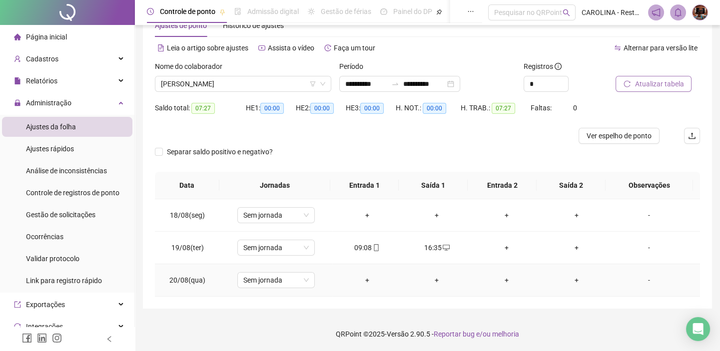
click at [368, 275] on div "+" at bounding box center [367, 280] width 54 height 11
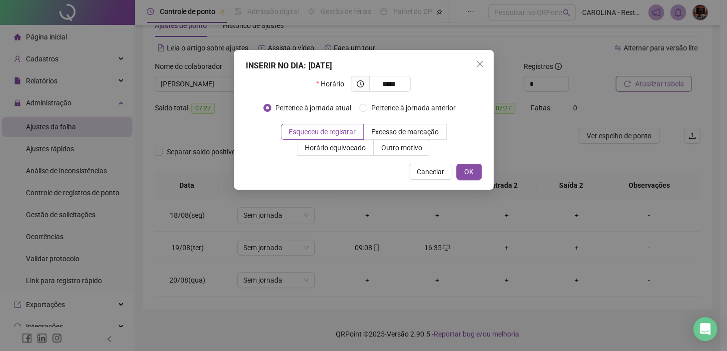
type input "*****"
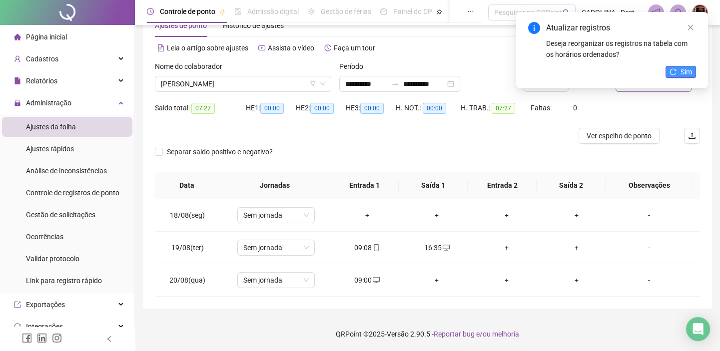
click at [684, 68] on span "Sim" at bounding box center [685, 71] width 11 height 11
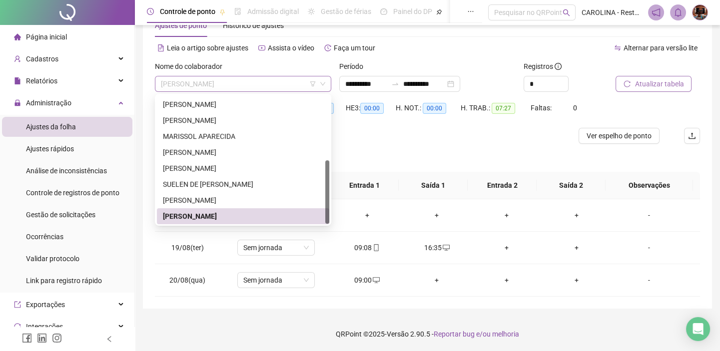
click at [281, 83] on span "[PERSON_NAME]" at bounding box center [243, 83] width 164 height 15
click at [246, 185] on div "SUELEN DE [PERSON_NAME]" at bounding box center [243, 184] width 160 height 11
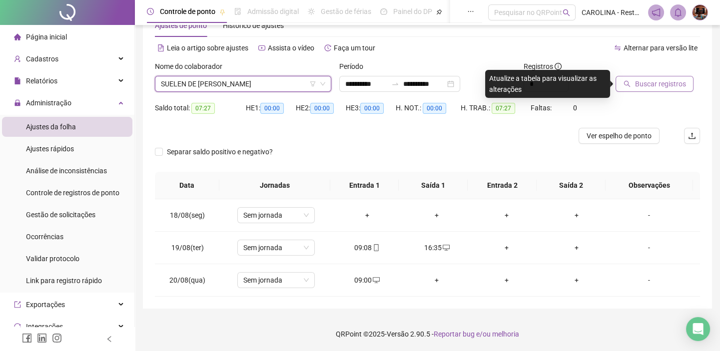
click at [673, 79] on span "Buscar registros" at bounding box center [659, 83] width 51 height 11
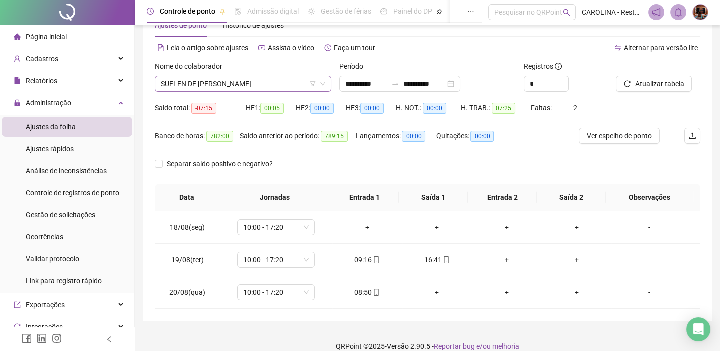
click at [268, 86] on span "SUELEN DE [PERSON_NAME]" at bounding box center [243, 83] width 164 height 15
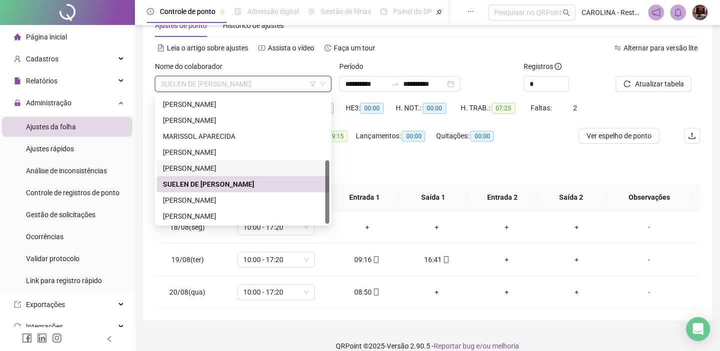
click at [257, 170] on div "[PERSON_NAME]" at bounding box center [243, 168] width 160 height 11
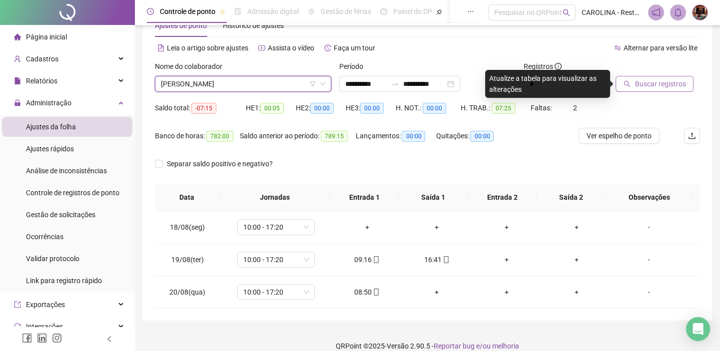
click at [639, 88] on span "Buscar registros" at bounding box center [659, 83] width 51 height 11
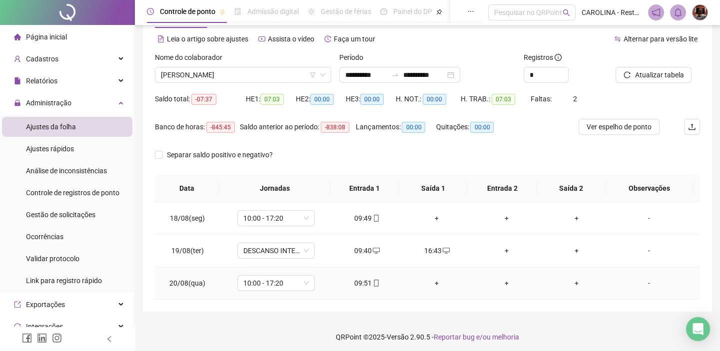
scroll to position [43, 0]
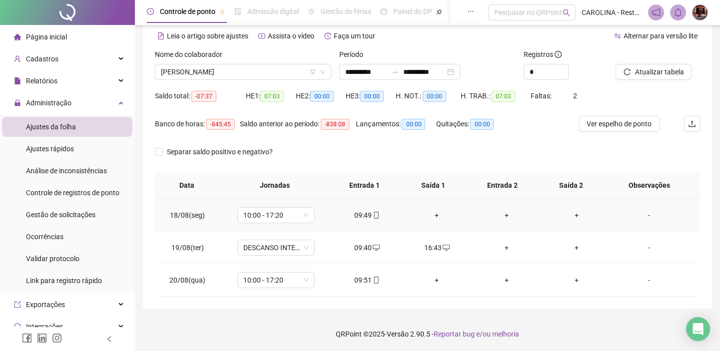
click at [435, 214] on div "+" at bounding box center [437, 215] width 54 height 11
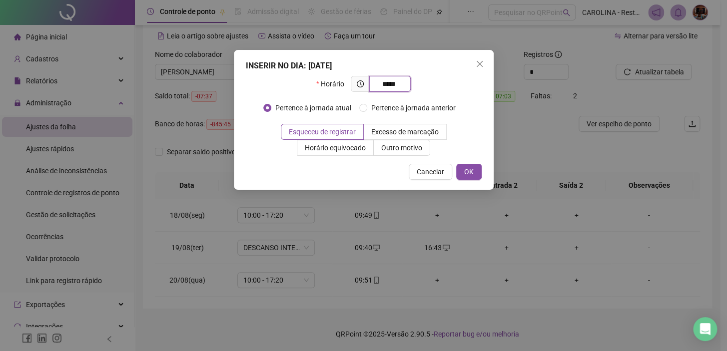
type input "*****"
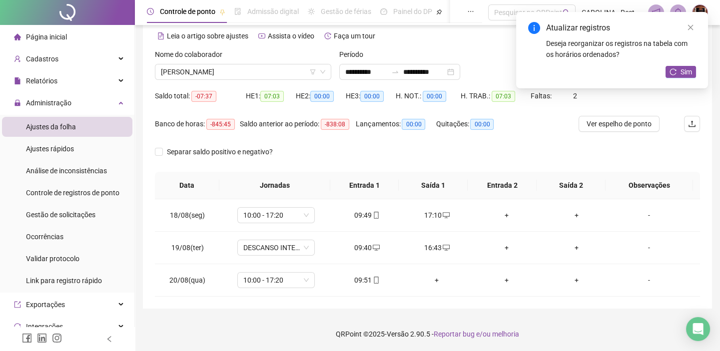
click at [696, 72] on div "Atualizar registros Deseja reorganizar os registros na tabela com os horários o…" at bounding box center [612, 50] width 192 height 76
click at [685, 71] on span "Sim" at bounding box center [685, 71] width 11 height 11
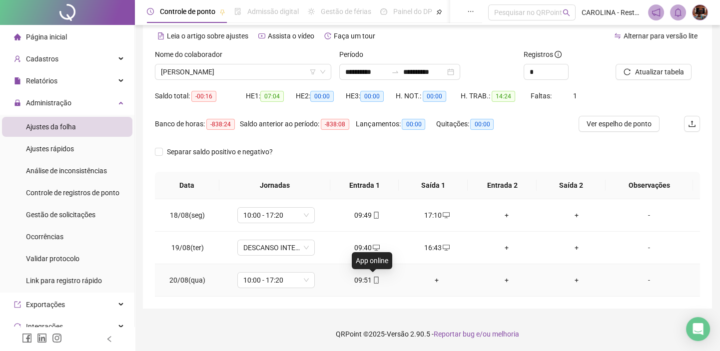
click at [375, 280] on icon "mobile" at bounding box center [376, 280] width 4 height 7
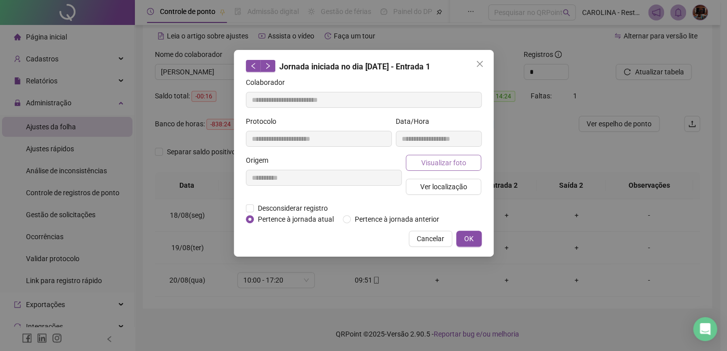
click at [427, 161] on span "Visualizar foto" at bounding box center [443, 162] width 45 height 11
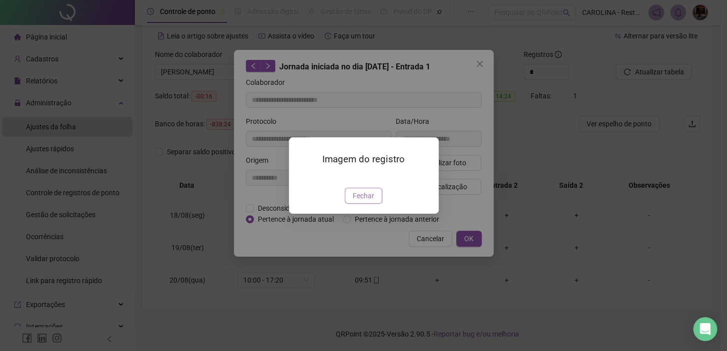
click at [360, 201] on span "Fechar" at bounding box center [363, 195] width 21 height 11
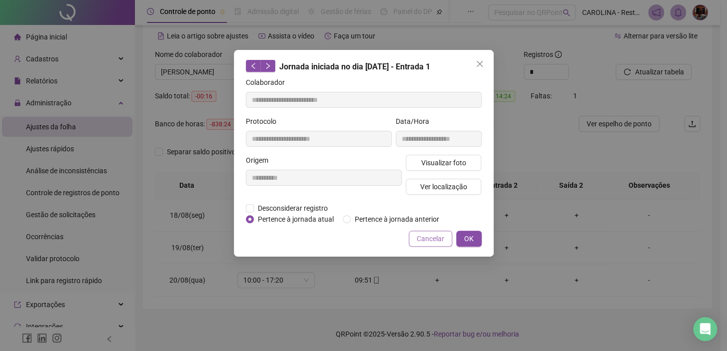
click at [440, 239] on span "Cancelar" at bounding box center [430, 238] width 27 height 11
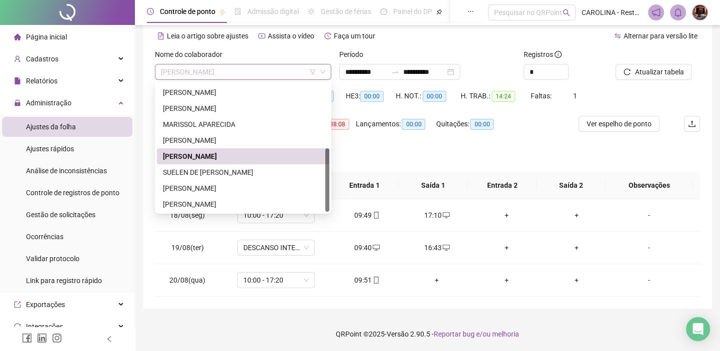
click at [276, 70] on span "[PERSON_NAME]" at bounding box center [243, 71] width 164 height 15
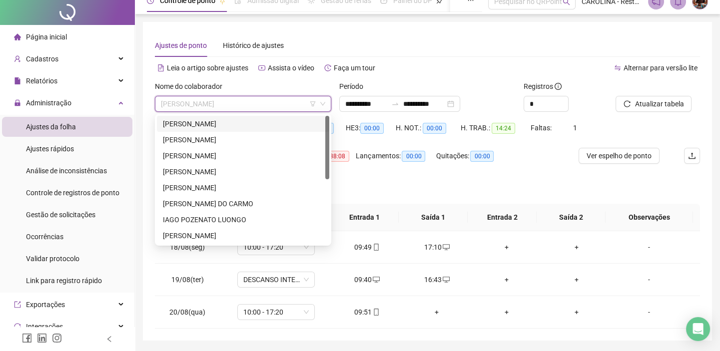
scroll to position [0, 0]
